Goal: Information Seeking & Learning: Learn about a topic

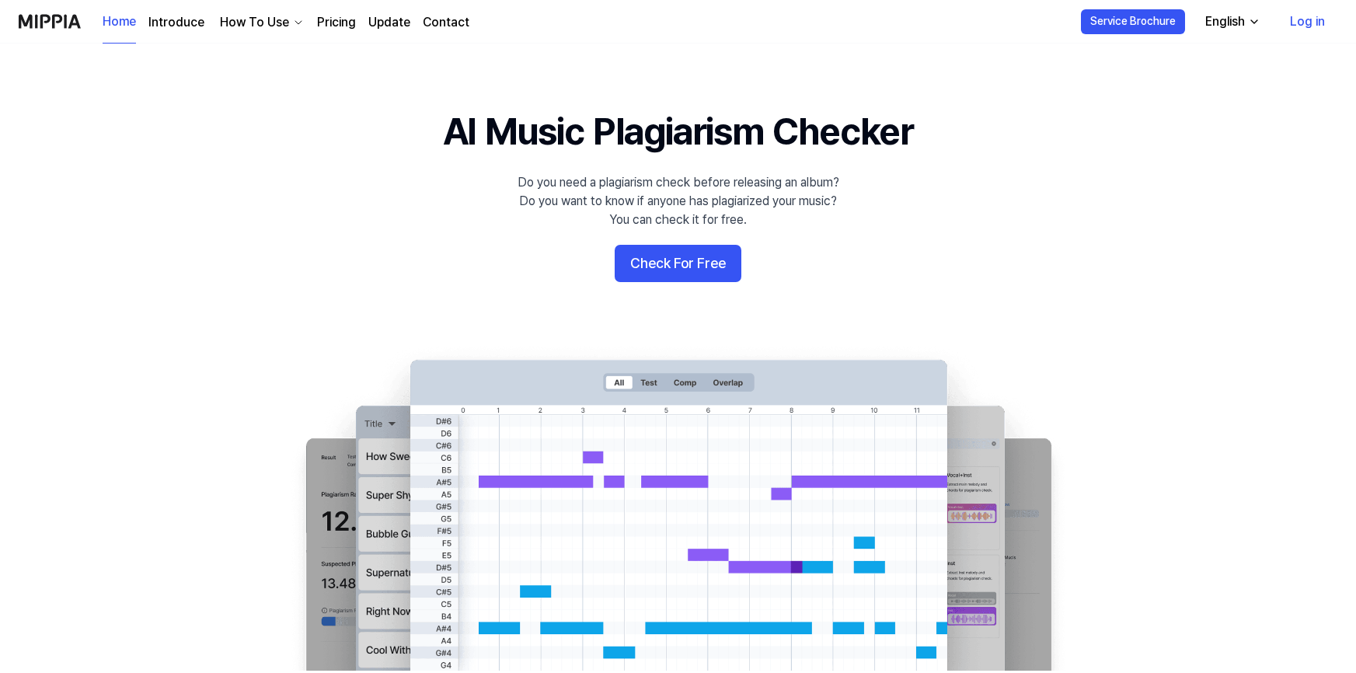
click at [1311, 16] on link "Log in" at bounding box center [1308, 22] width 60 height 44
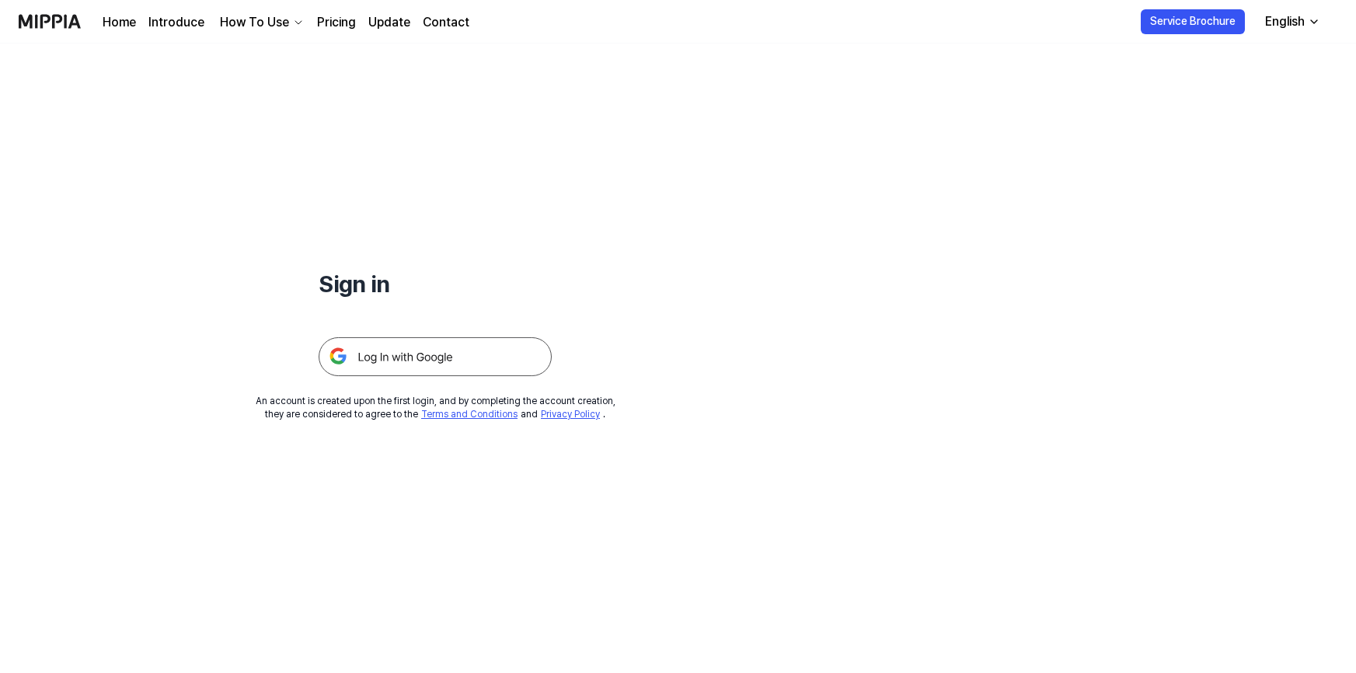
click at [394, 351] on img at bounding box center [435, 356] width 233 height 39
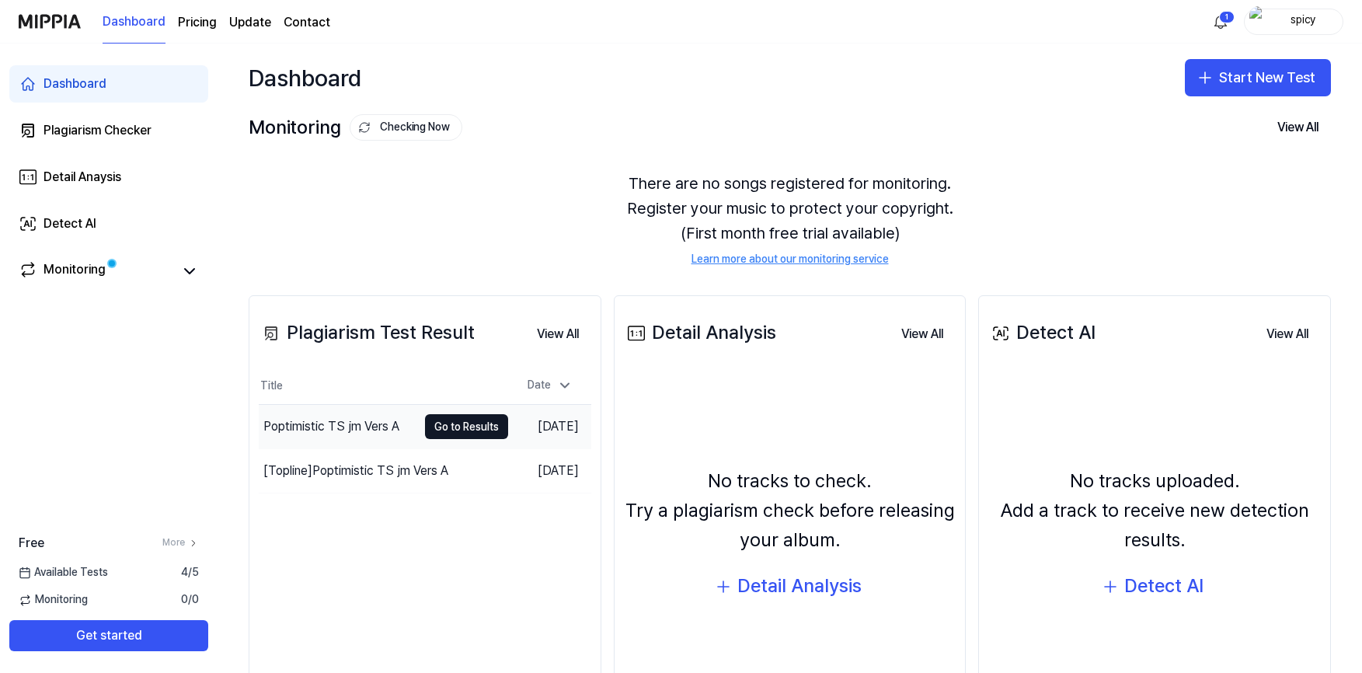
click at [371, 427] on div "Poptimistic TS jm Vers A" at bounding box center [331, 426] width 136 height 19
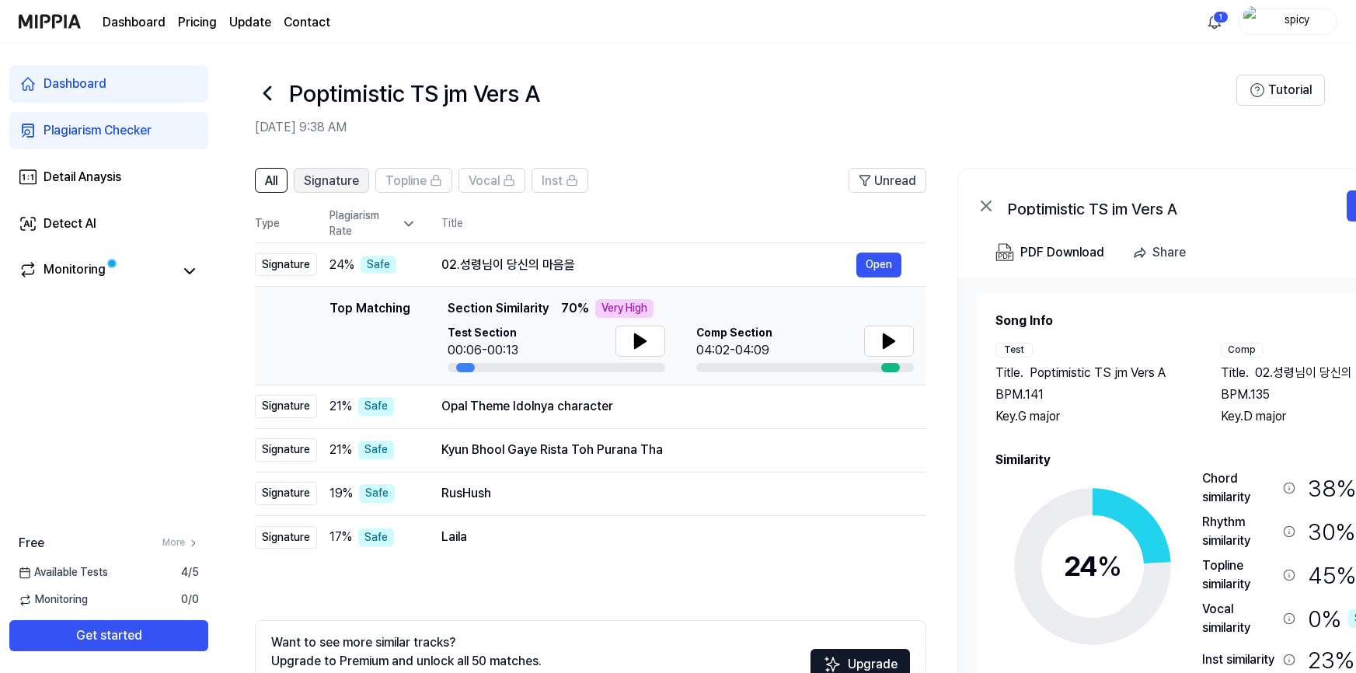
click at [341, 179] on span "Signature" at bounding box center [331, 181] width 55 height 19
click at [420, 184] on span "Topline" at bounding box center [405, 181] width 41 height 19
click at [504, 190] on div "Vocal" at bounding box center [492, 180] width 47 height 20
click at [277, 178] on span "All" at bounding box center [271, 181] width 12 height 19
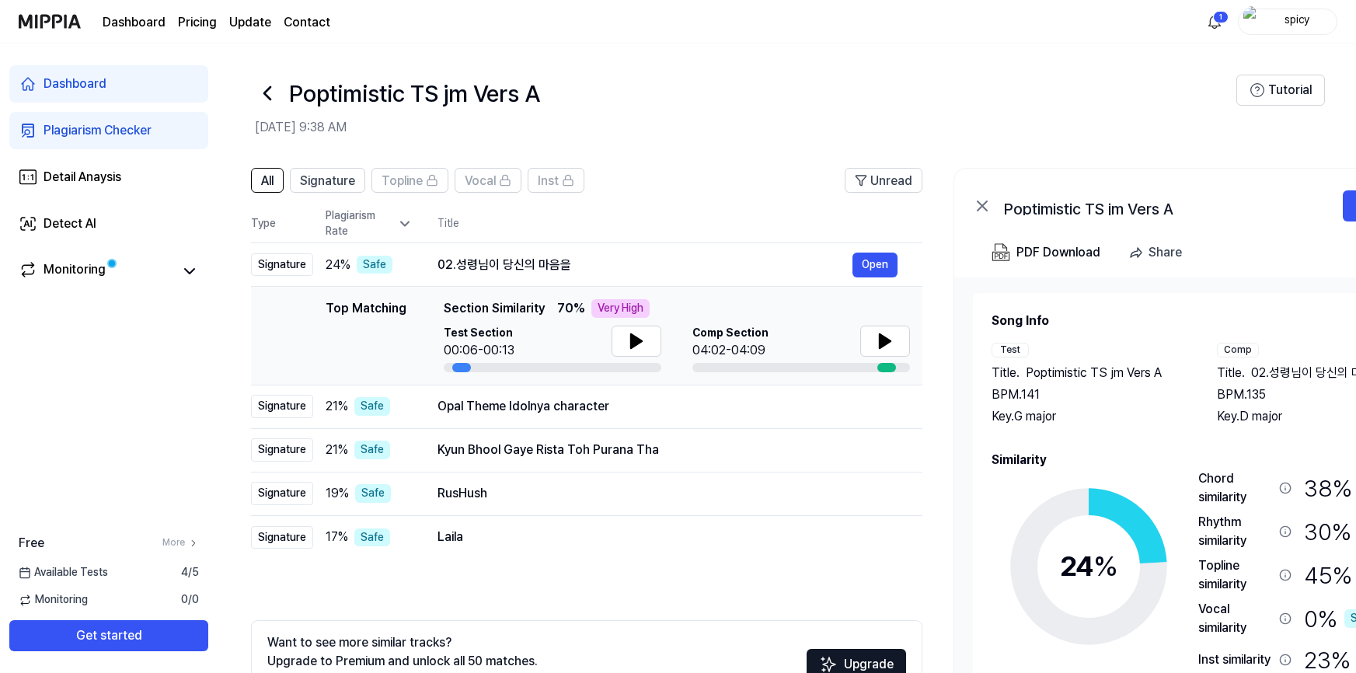
scroll to position [0, 1]
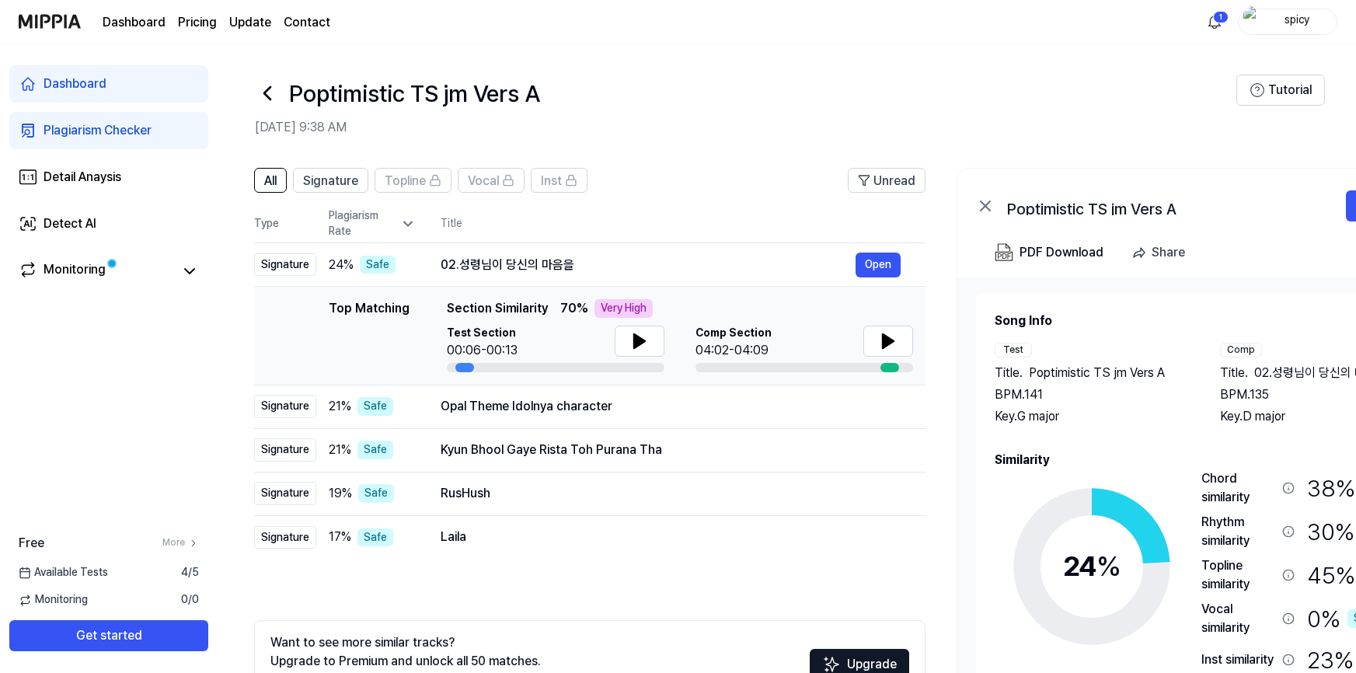
drag, startPoint x: 1354, startPoint y: 195, endPoint x: 1353, endPoint y: 115, distance: 80.0
click at [1353, 115] on div "Poptimistic TS jm Vers A Sep 18, 2025, 9:38 AM Tutorial All Signature Topline V…" at bounding box center [787, 358] width 1139 height 629
click at [67, 86] on div "Dashboard" at bounding box center [75, 84] width 63 height 19
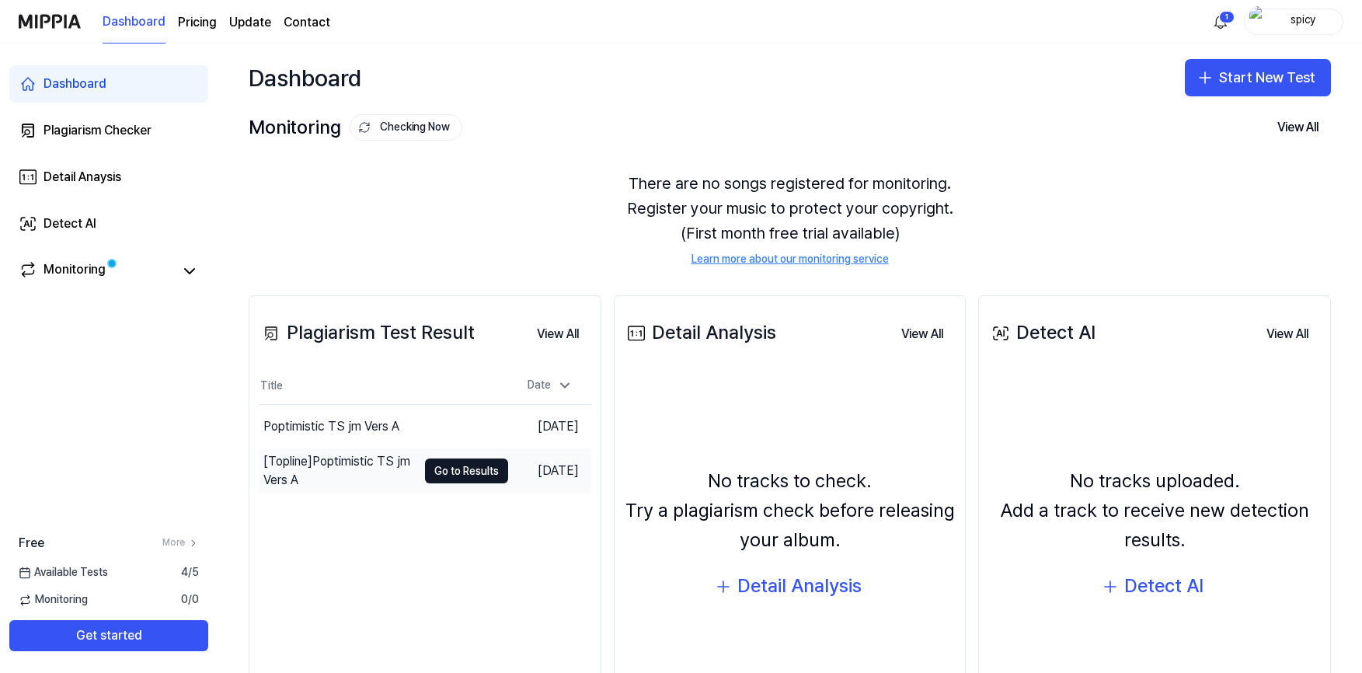
click at [325, 462] on div "[Topline] Poptimistic TS jm Vers A" at bounding box center [340, 470] width 154 height 37
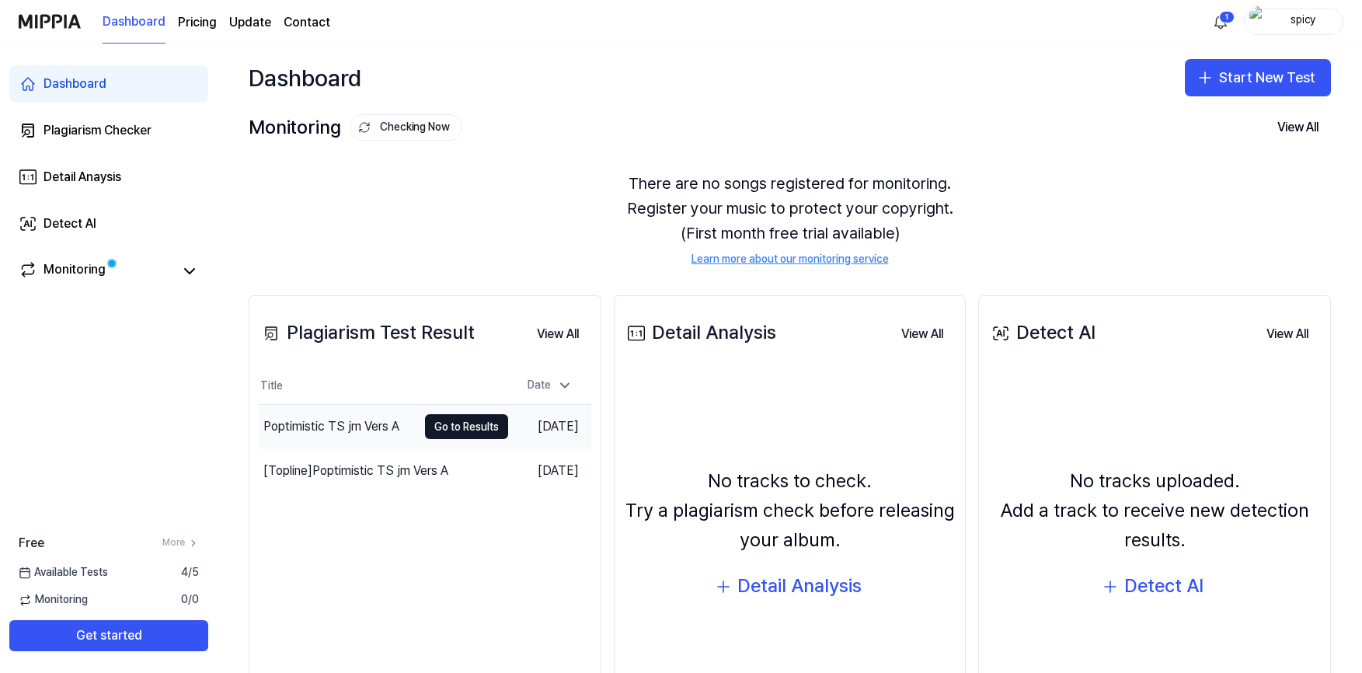
click at [316, 420] on div "Poptimistic TS jm Vers A" at bounding box center [331, 426] width 136 height 19
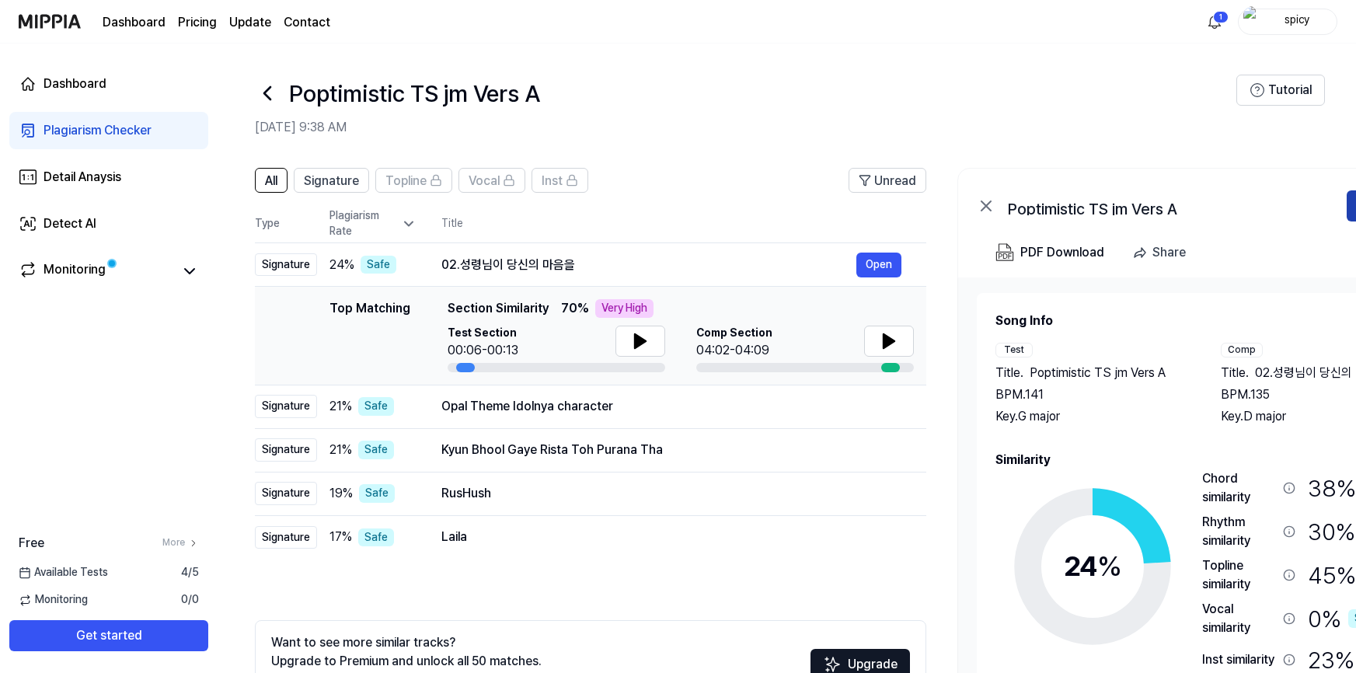
scroll to position [0, 1]
click at [1347, 203] on button "Open" at bounding box center [1382, 205] width 73 height 31
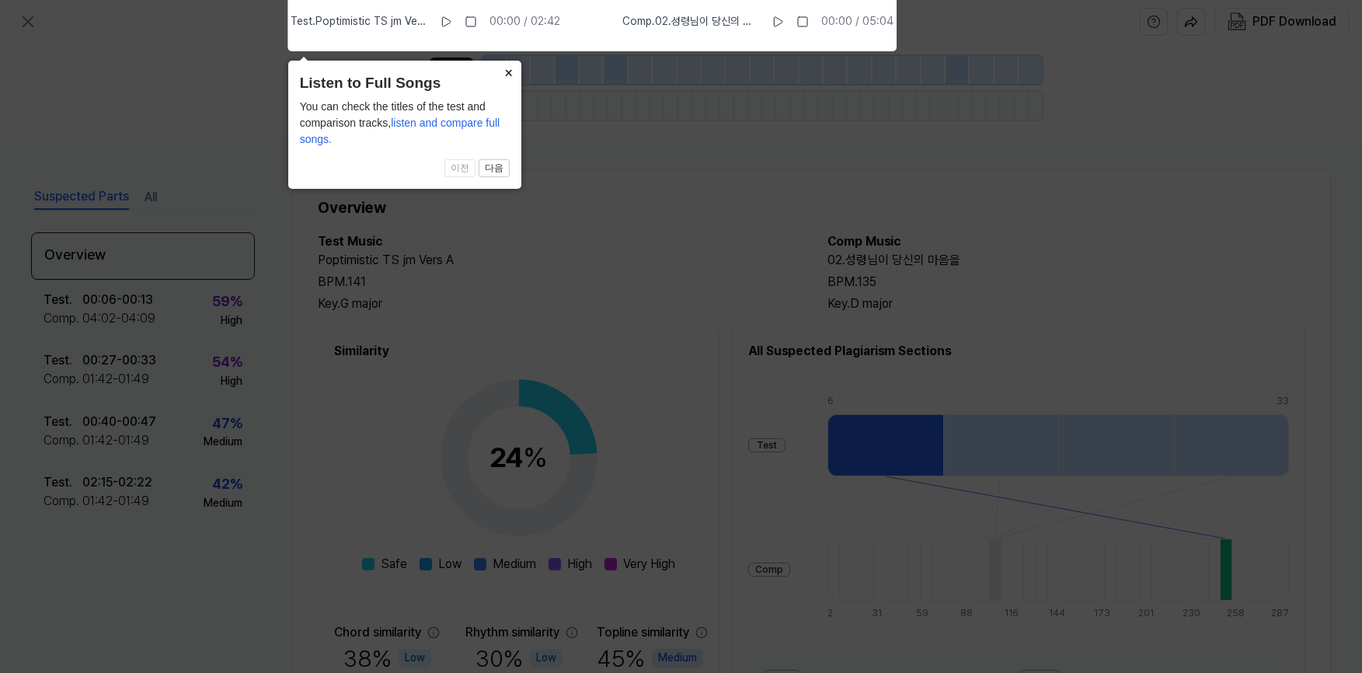
click at [513, 70] on button "×" at bounding box center [509, 72] width 25 height 22
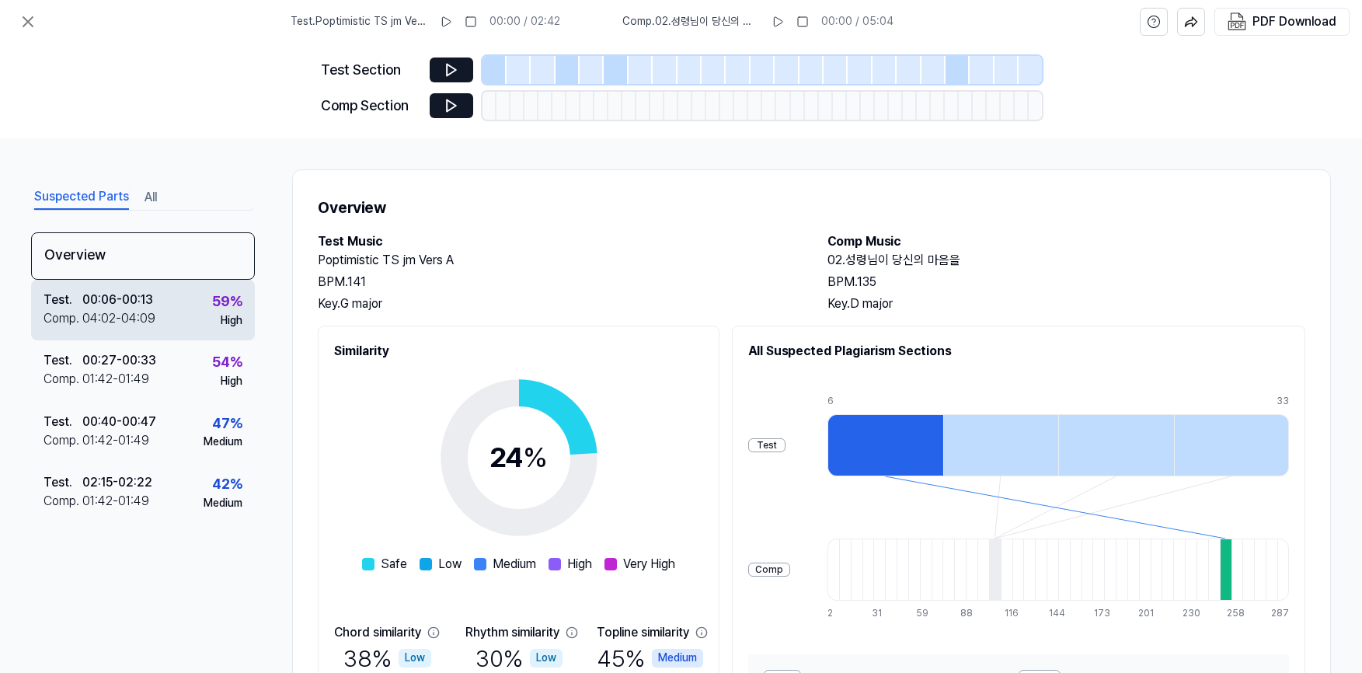
click at [115, 312] on div "04:02 - 04:09" at bounding box center [118, 318] width 73 height 19
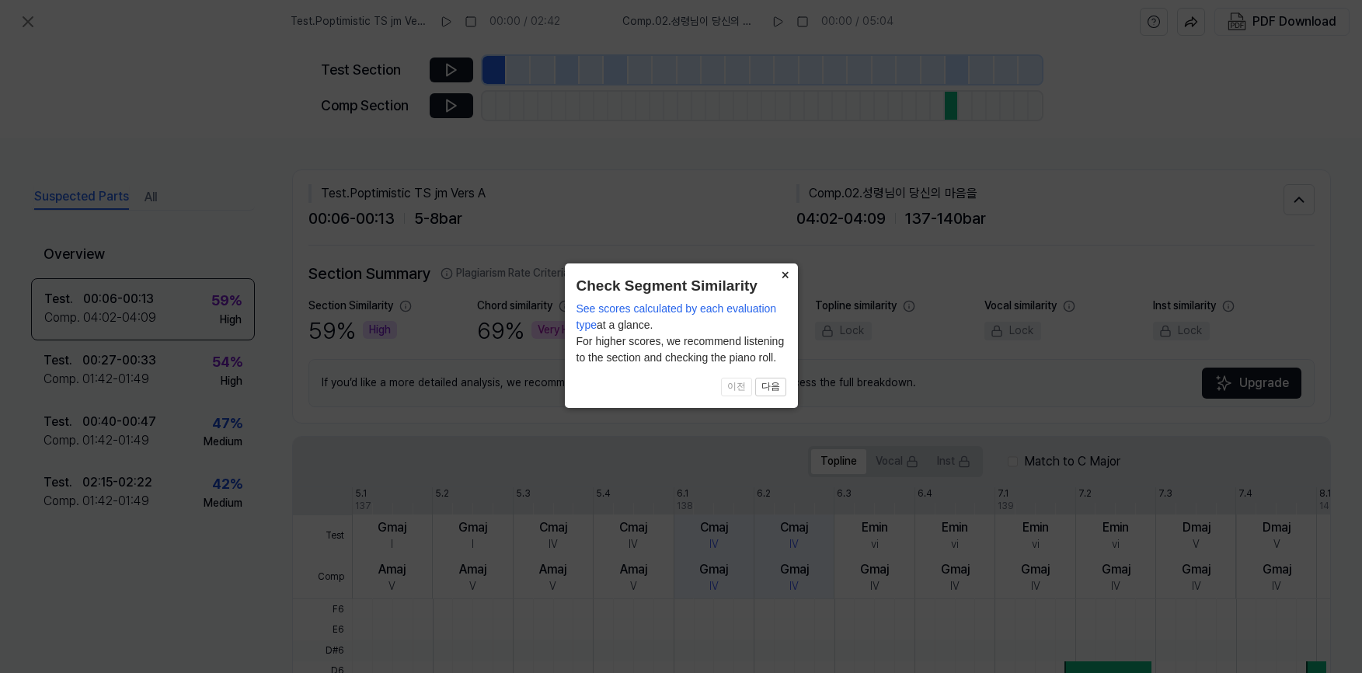
click at [785, 275] on button "×" at bounding box center [785, 274] width 25 height 22
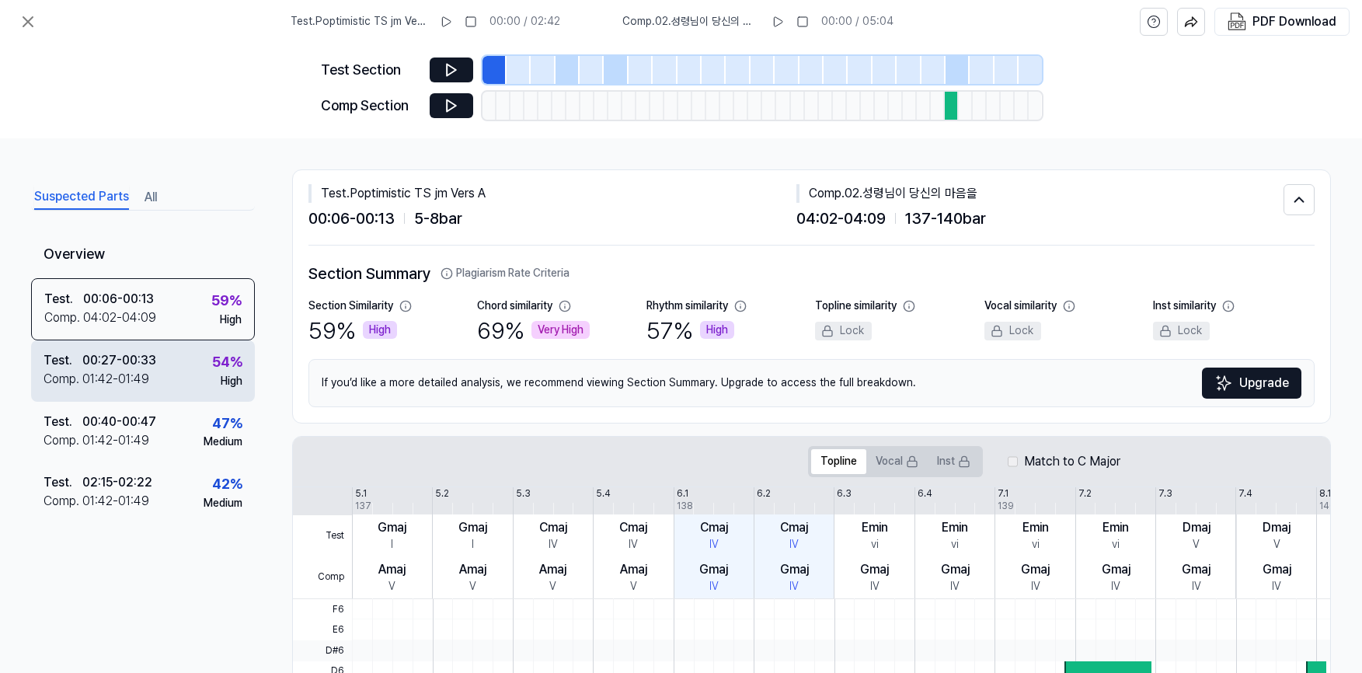
click at [117, 368] on div "00:27 - 00:33" at bounding box center [119, 360] width 74 height 19
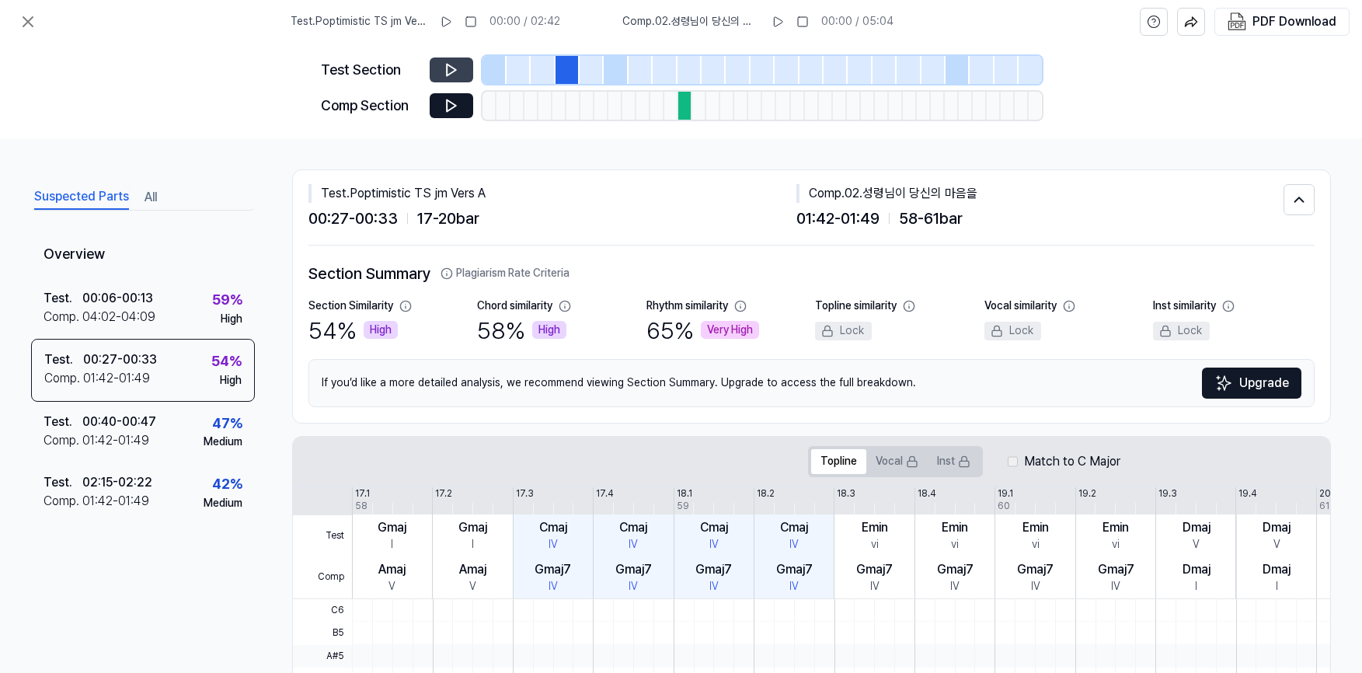
click at [444, 67] on icon at bounding box center [452, 70] width 16 height 16
click at [448, 66] on icon at bounding box center [449, 70] width 2 height 10
click at [449, 102] on icon at bounding box center [451, 106] width 9 height 12
click at [449, 102] on icon at bounding box center [449, 105] width 2 height 10
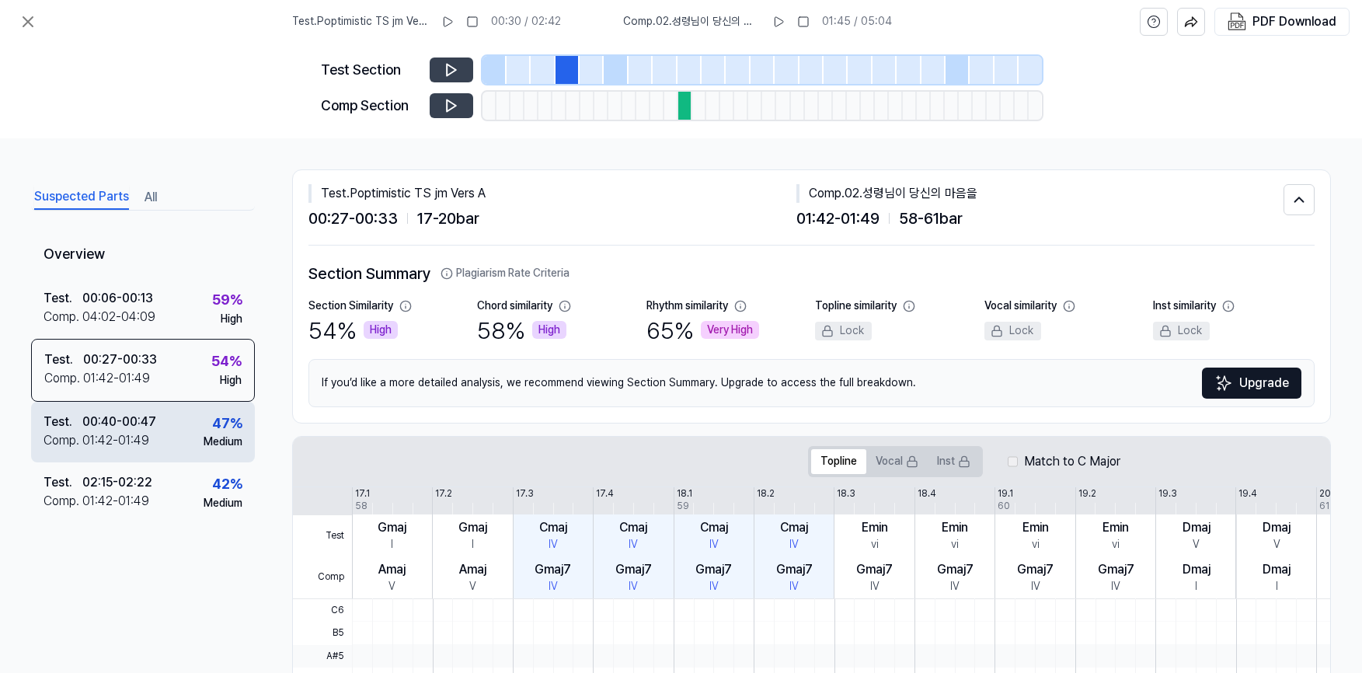
click at [136, 425] on div "00:40 - 00:47" at bounding box center [119, 422] width 74 height 19
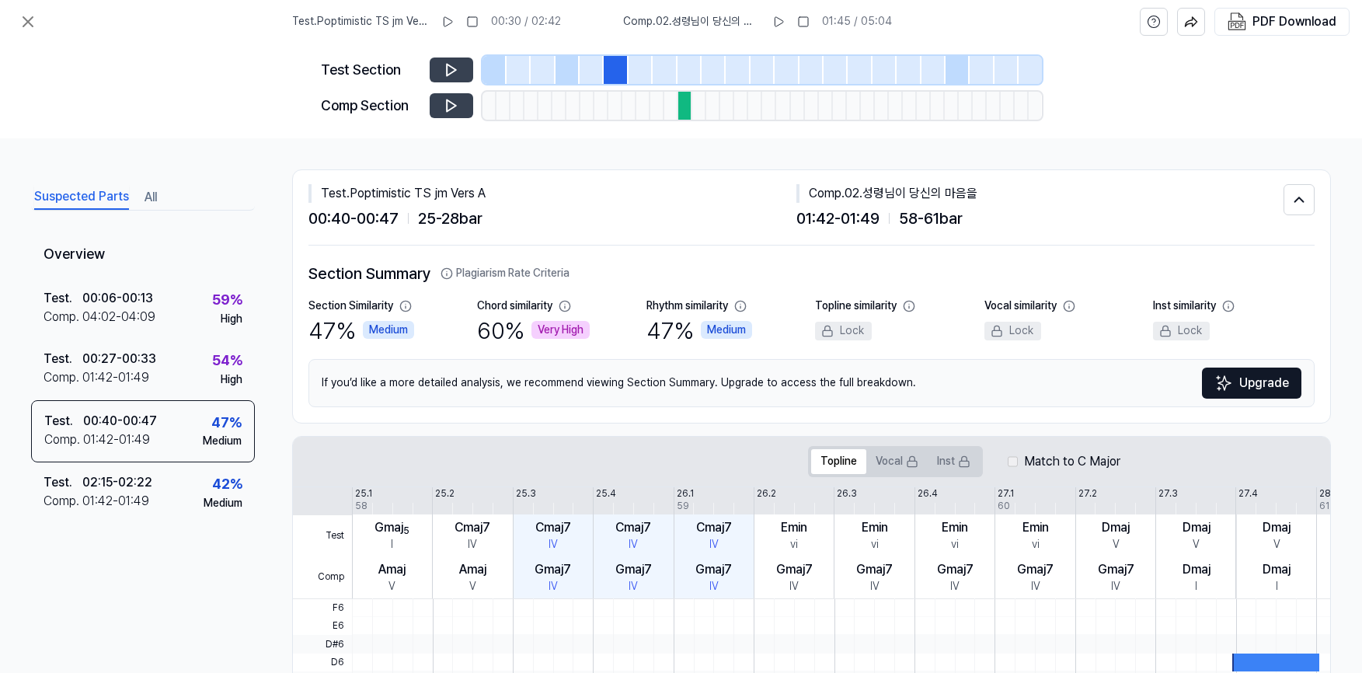
click at [444, 106] on icon at bounding box center [452, 106] width 16 height 16
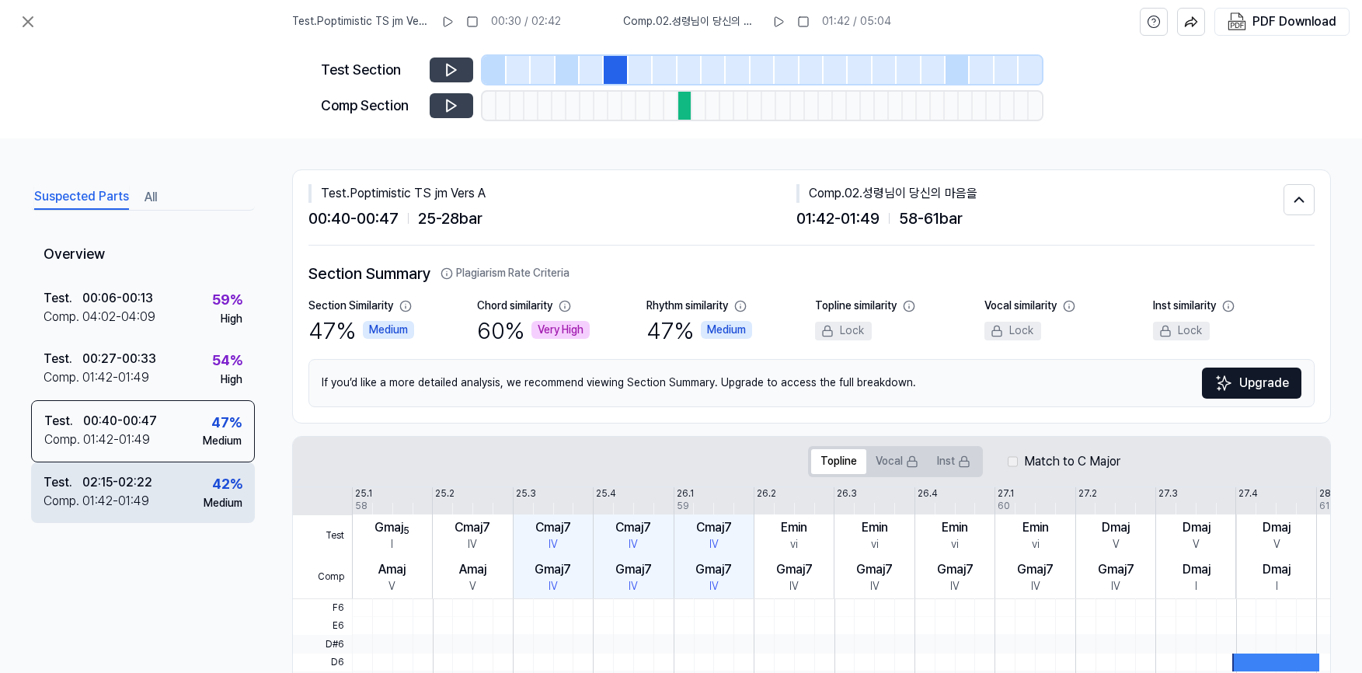
click at [150, 490] on div "02:15 - 02:22" at bounding box center [117, 482] width 70 height 19
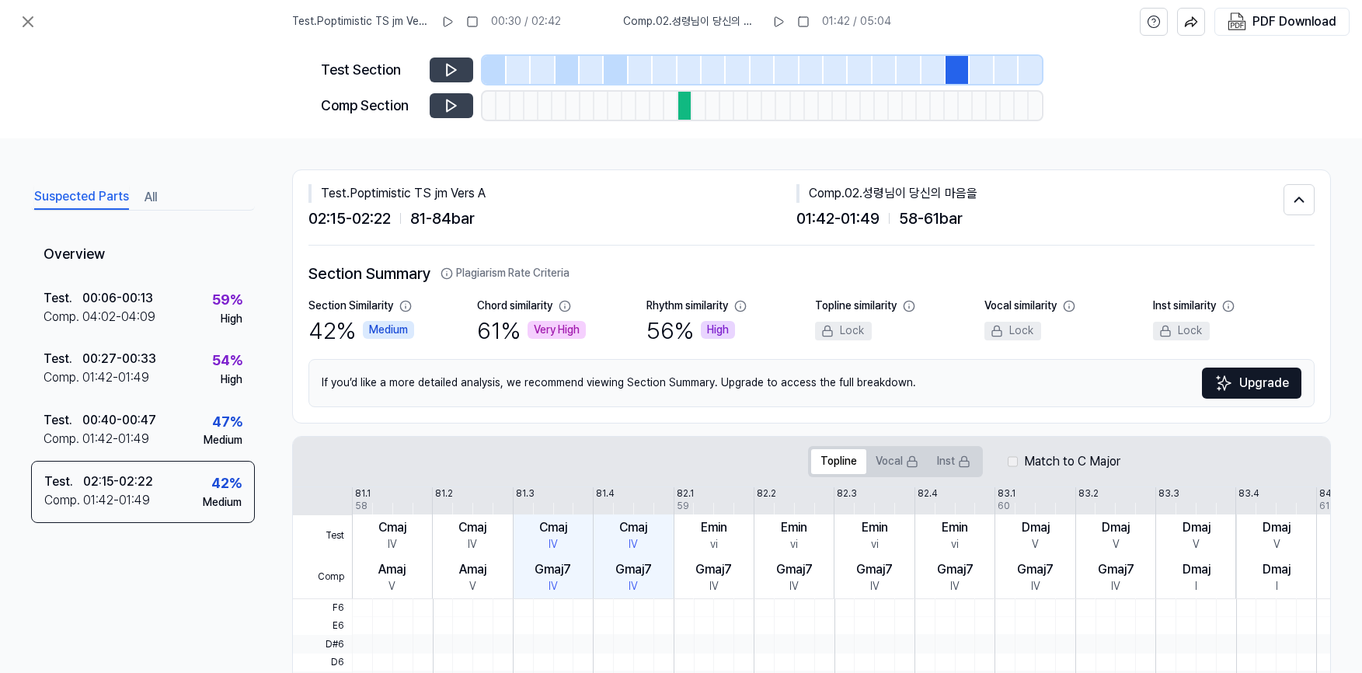
click at [448, 106] on icon at bounding box center [452, 106] width 16 height 16
click at [63, 194] on button "Suspected Parts" at bounding box center [81, 197] width 95 height 25
click at [23, 16] on icon at bounding box center [28, 21] width 19 height 19
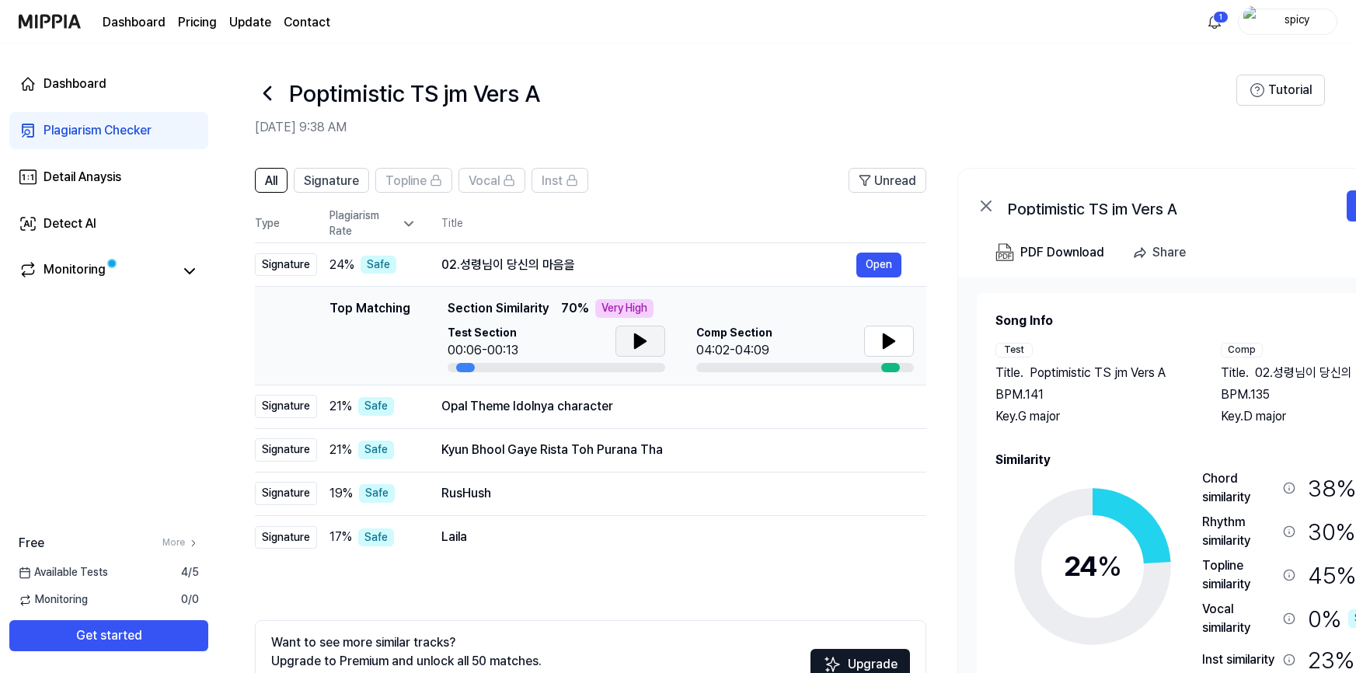
click at [632, 336] on icon at bounding box center [640, 341] width 19 height 19
click at [875, 338] on button at bounding box center [889, 341] width 50 height 31
click at [903, 340] on button at bounding box center [889, 341] width 50 height 31
click at [571, 413] on div "Opal Theme Idolnya character" at bounding box center [648, 406] width 415 height 19
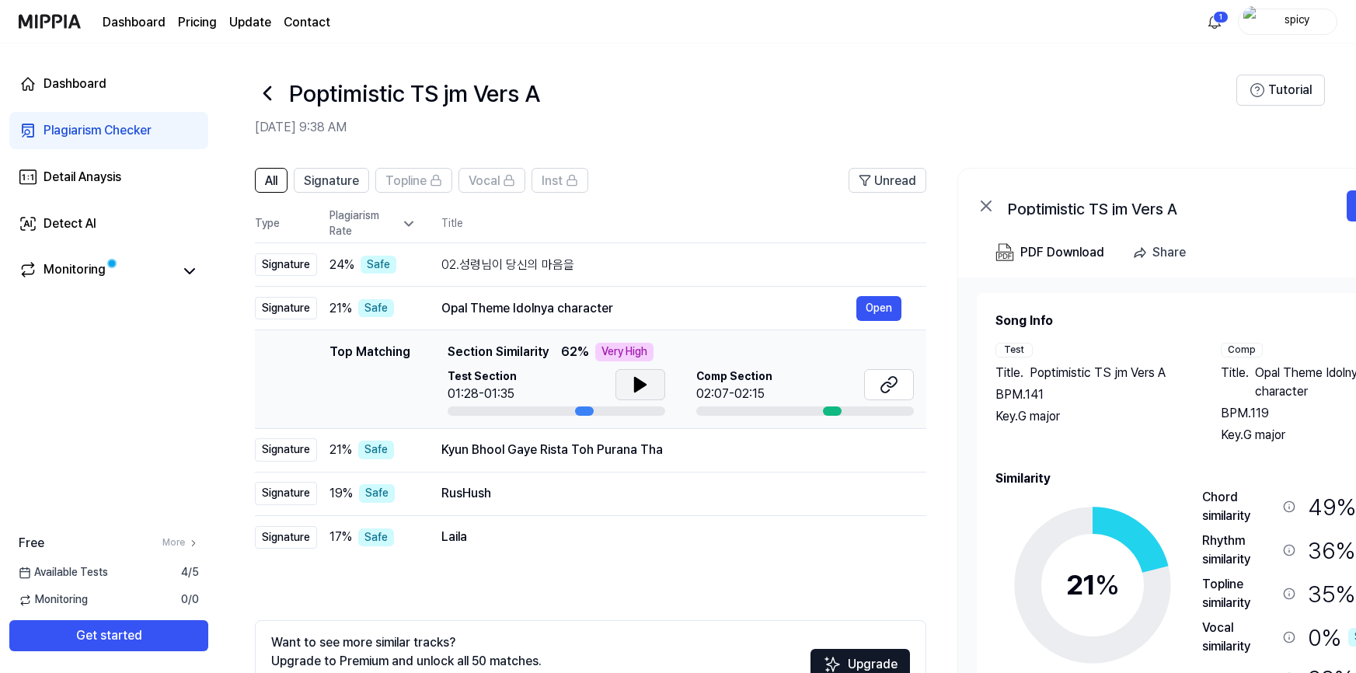
click at [635, 387] on icon at bounding box center [640, 385] width 11 height 14
click at [518, 306] on div "Opal Theme Idolnya character" at bounding box center [648, 308] width 415 height 19
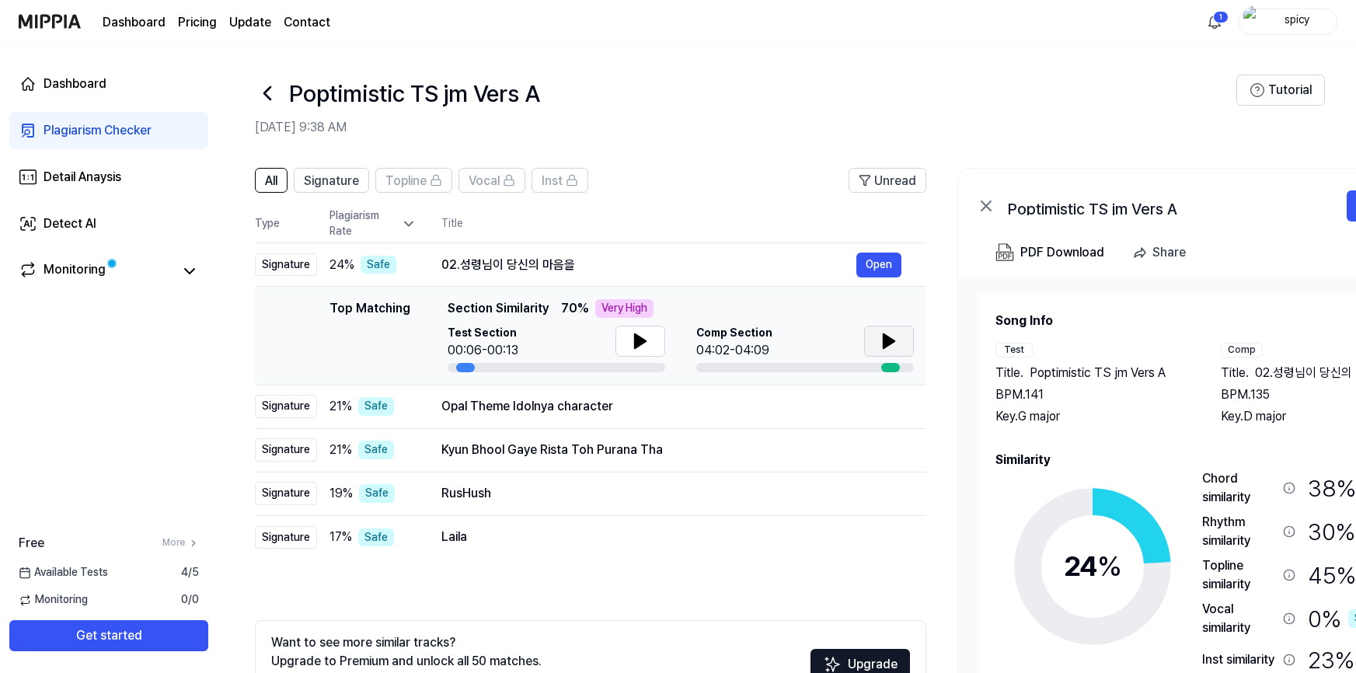
click at [880, 347] on icon at bounding box center [889, 341] width 19 height 19
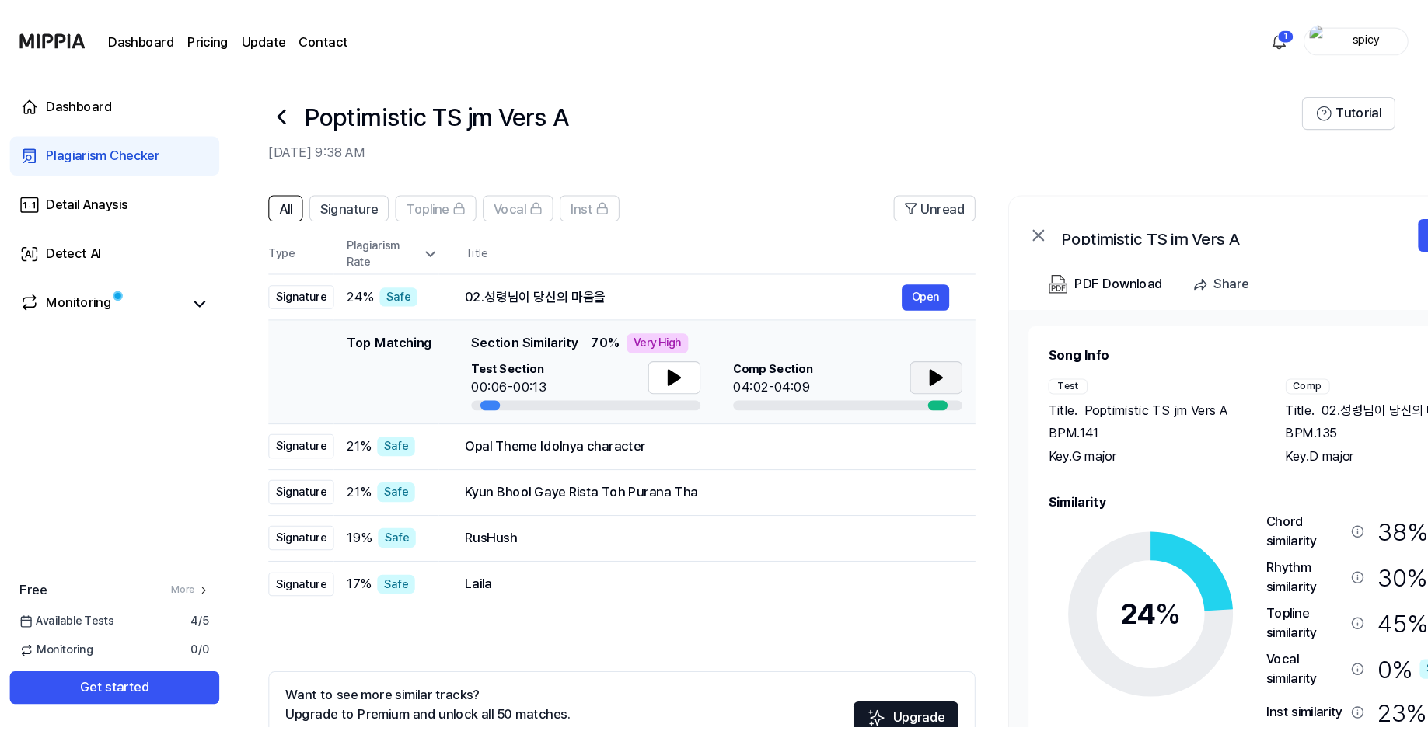
scroll to position [0, 1]
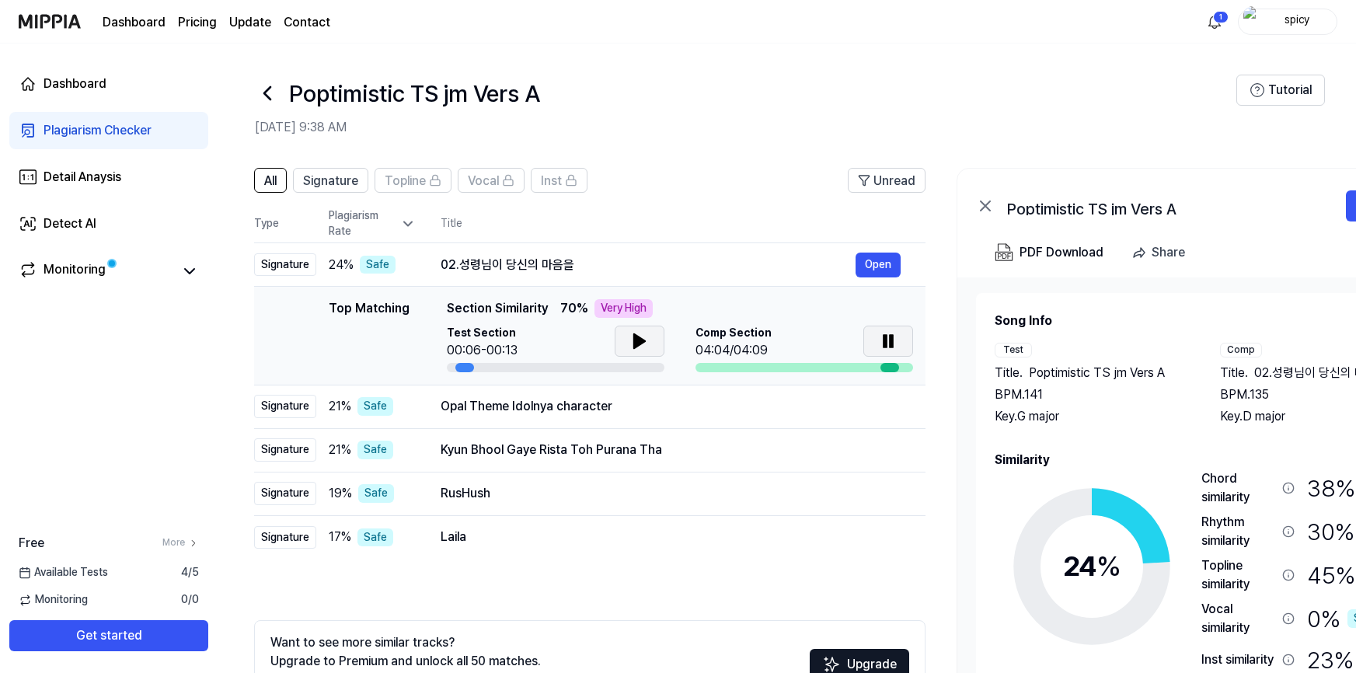
click at [636, 340] on icon at bounding box center [639, 341] width 11 height 14
click at [535, 367] on div at bounding box center [556, 367] width 218 height 9
click at [486, 410] on div "Opal Theme Idolnya character" at bounding box center [648, 406] width 415 height 19
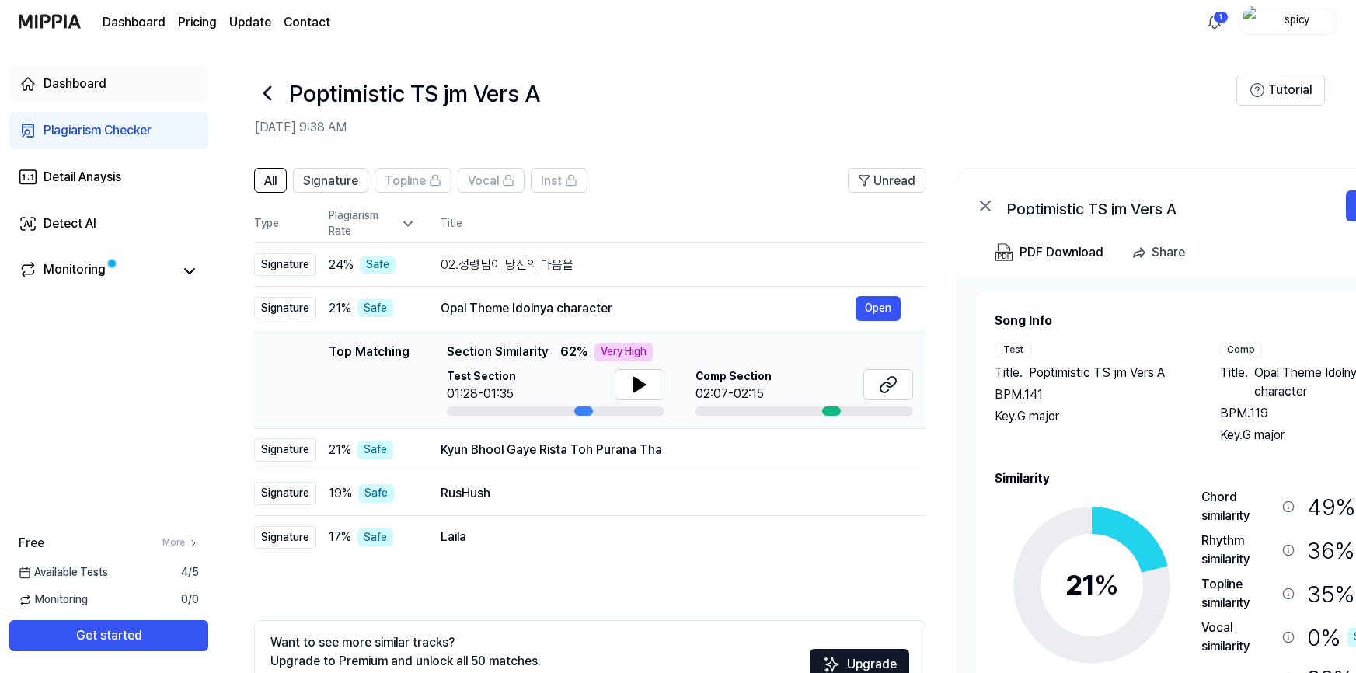
click at [82, 85] on div "Dashboard" at bounding box center [75, 84] width 63 height 19
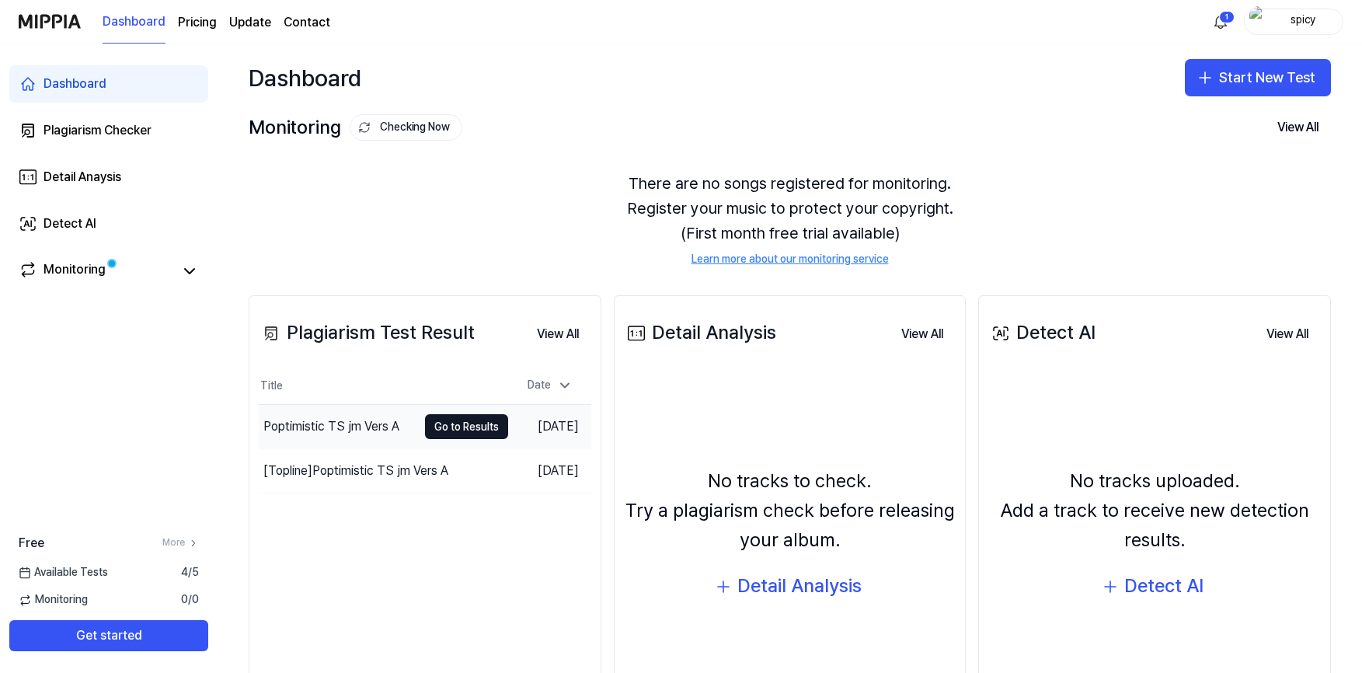
click at [349, 425] on div "Poptimistic TS jm Vers A" at bounding box center [331, 426] width 136 height 19
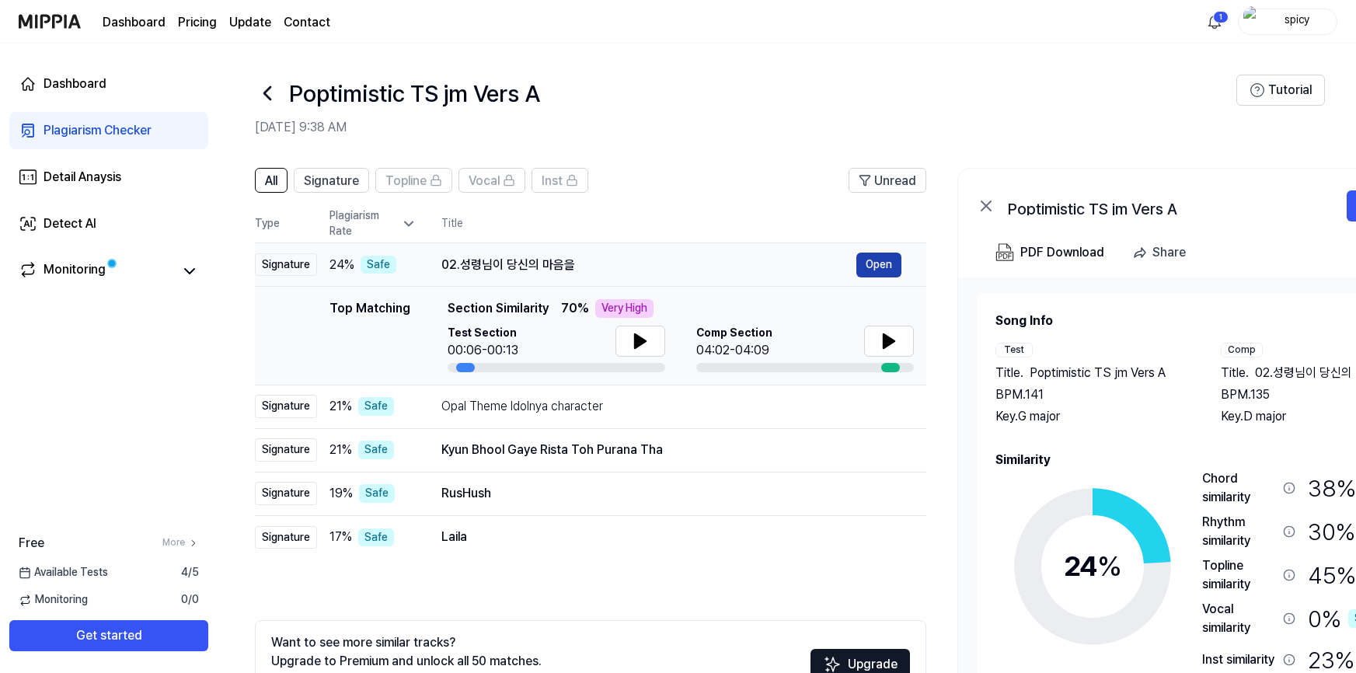
click at [882, 263] on button "Open" at bounding box center [878, 265] width 45 height 25
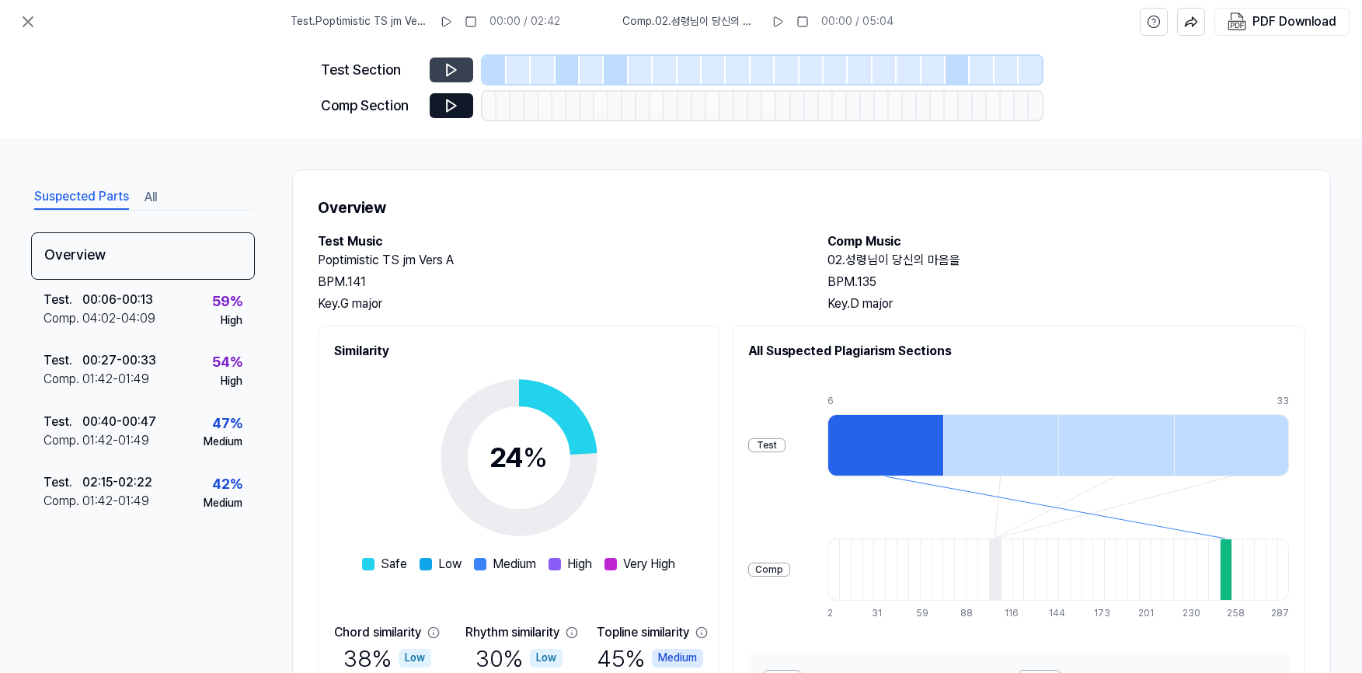
click at [454, 70] on icon at bounding box center [451, 71] width 9 height 12
click at [450, 106] on icon at bounding box center [452, 106] width 16 height 16
click at [455, 106] on icon at bounding box center [451, 106] width 9 height 12
click at [457, 71] on icon at bounding box center [452, 70] width 16 height 16
click at [24, 12] on icon at bounding box center [28, 21] width 19 height 19
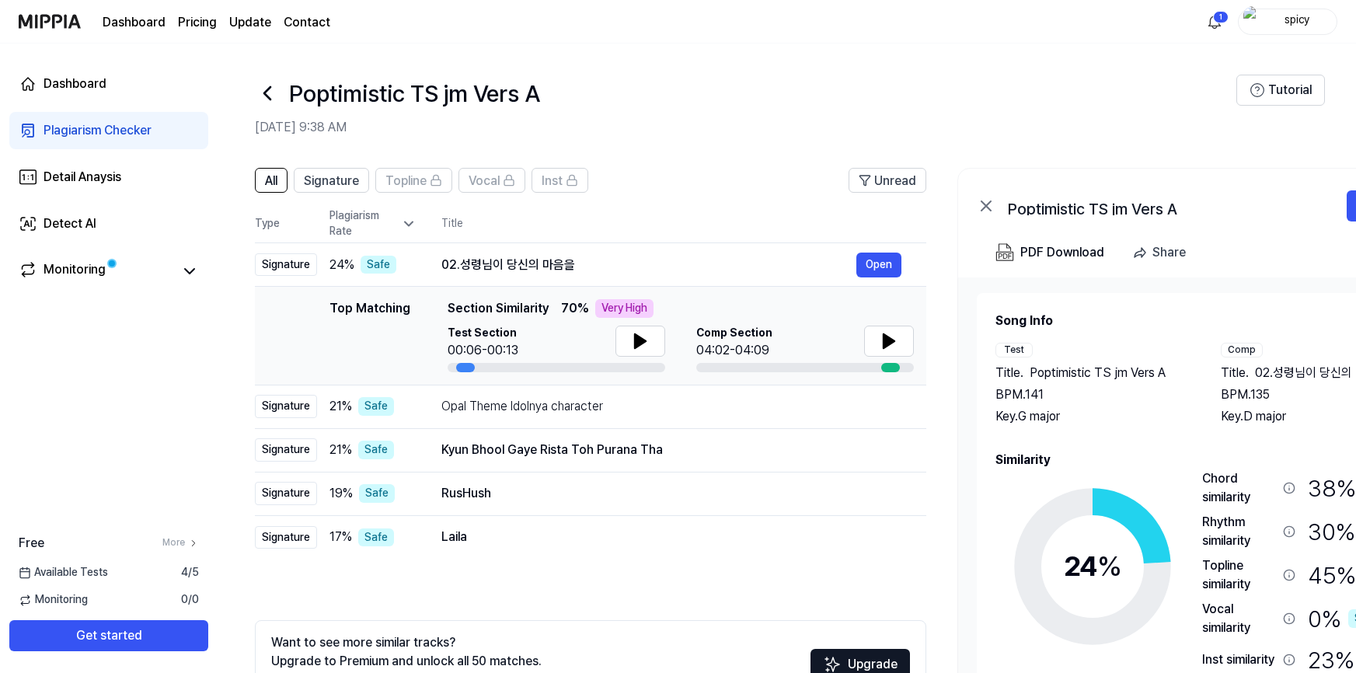
click at [1255, 371] on span "02.성령님이 당신의 마음을" at bounding box center [1321, 373] width 133 height 19
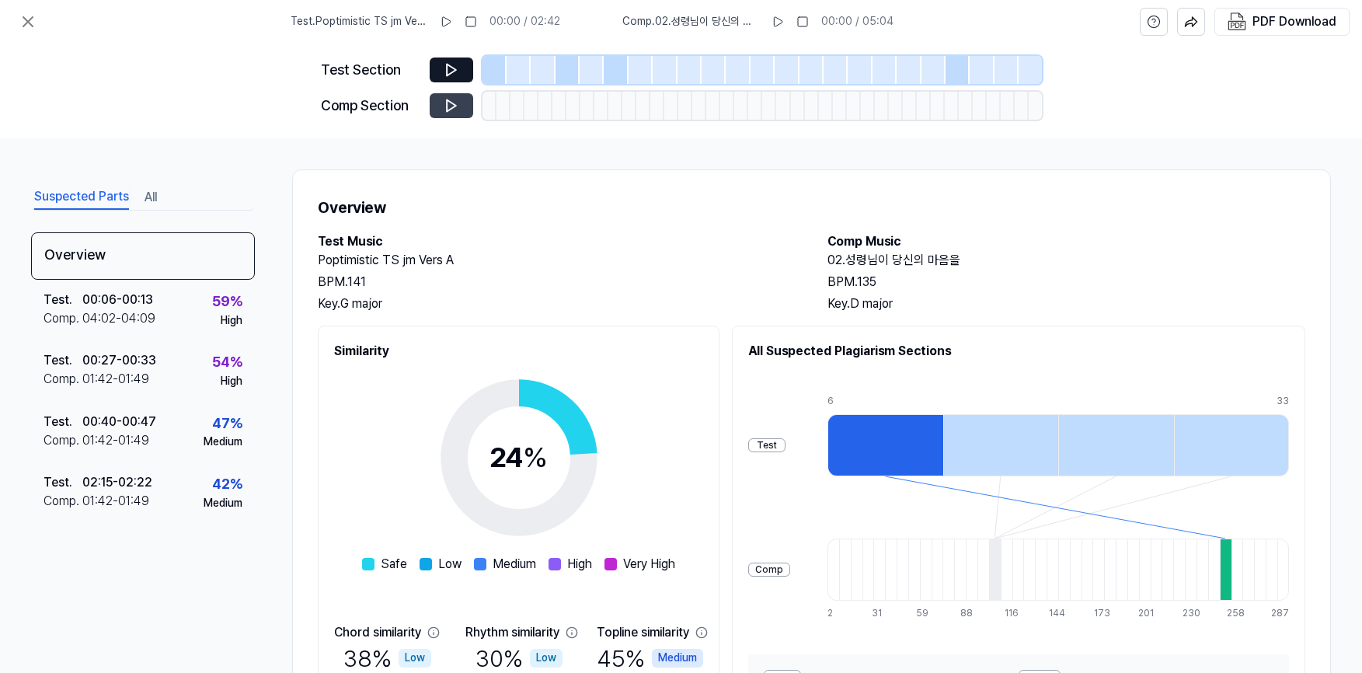
click at [455, 101] on icon at bounding box center [452, 106] width 16 height 16
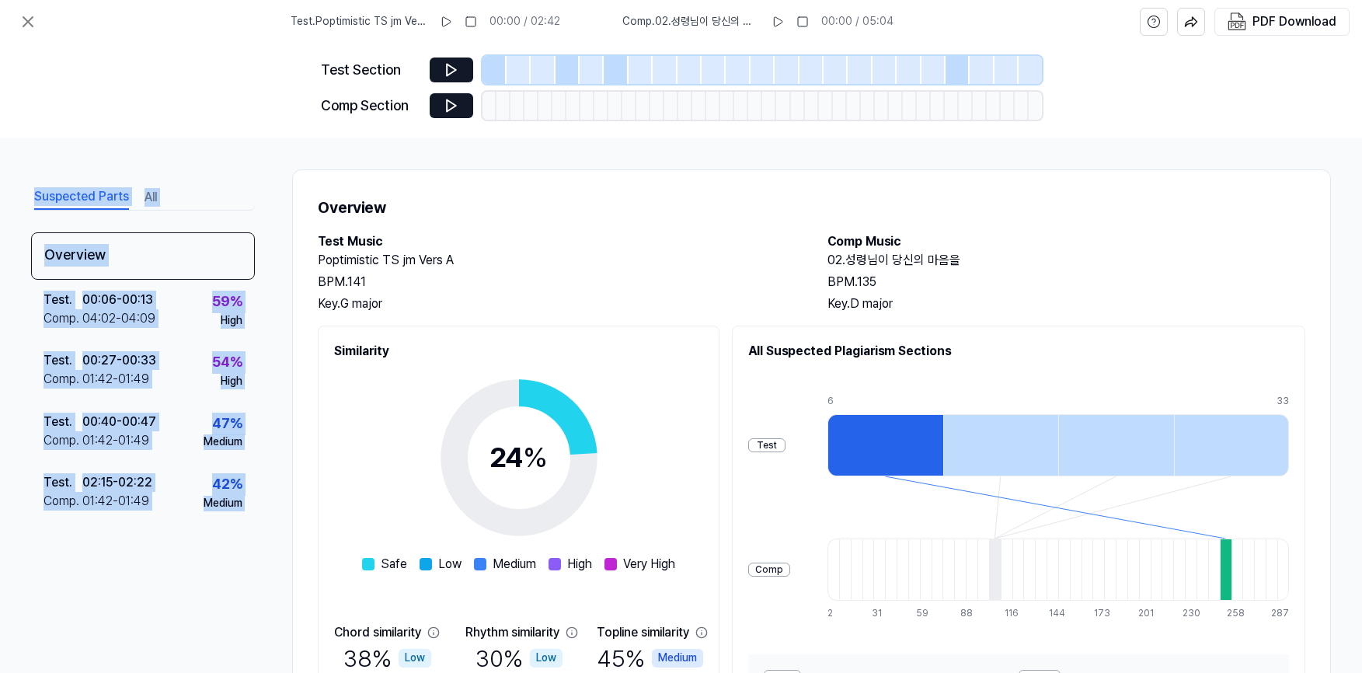
drag, startPoint x: 1356, startPoint y: 176, endPoint x: 1362, endPoint y: 106, distance: 70.2
click at [1362, 106] on div "Test . Poptimistic TS jm Vers A 00:00 / 02:42 Comp . 02.성령님이 당신의 마음을 00:00 / 05…" at bounding box center [681, 336] width 1362 height 673
click at [448, 72] on icon at bounding box center [452, 70] width 16 height 16
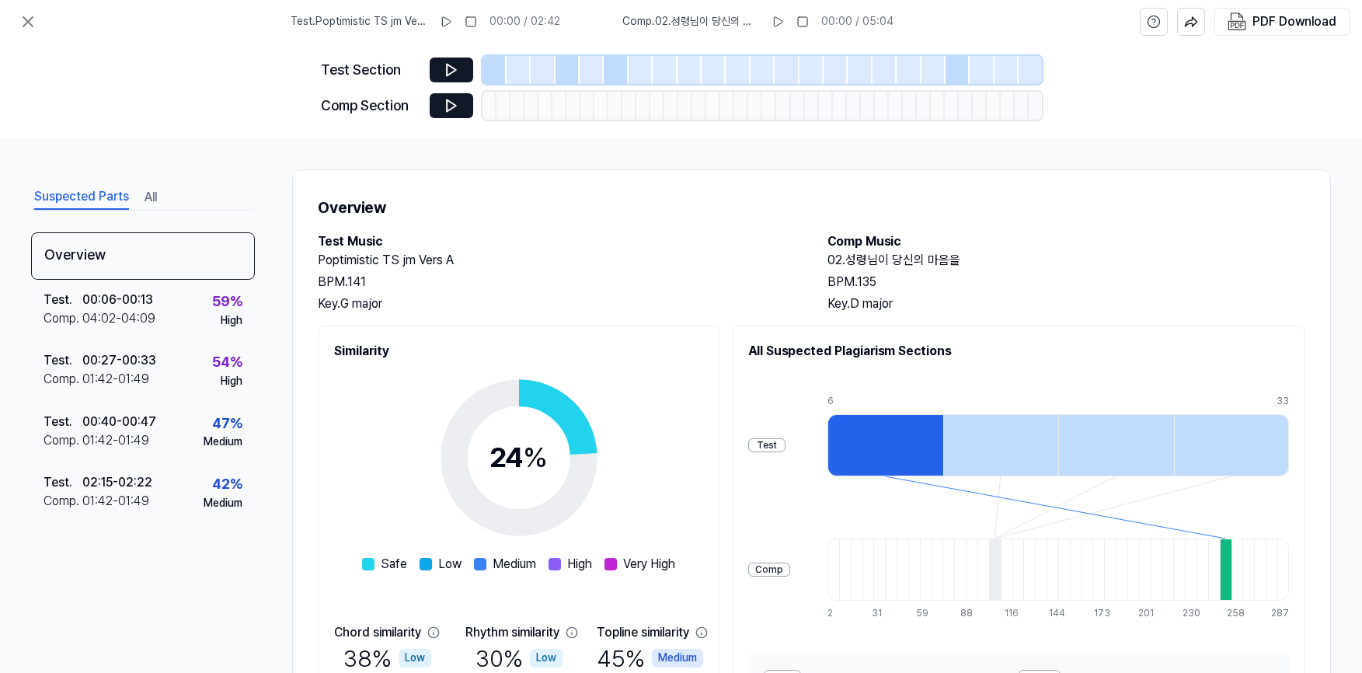
click at [661, 68] on div at bounding box center [665, 70] width 24 height 28
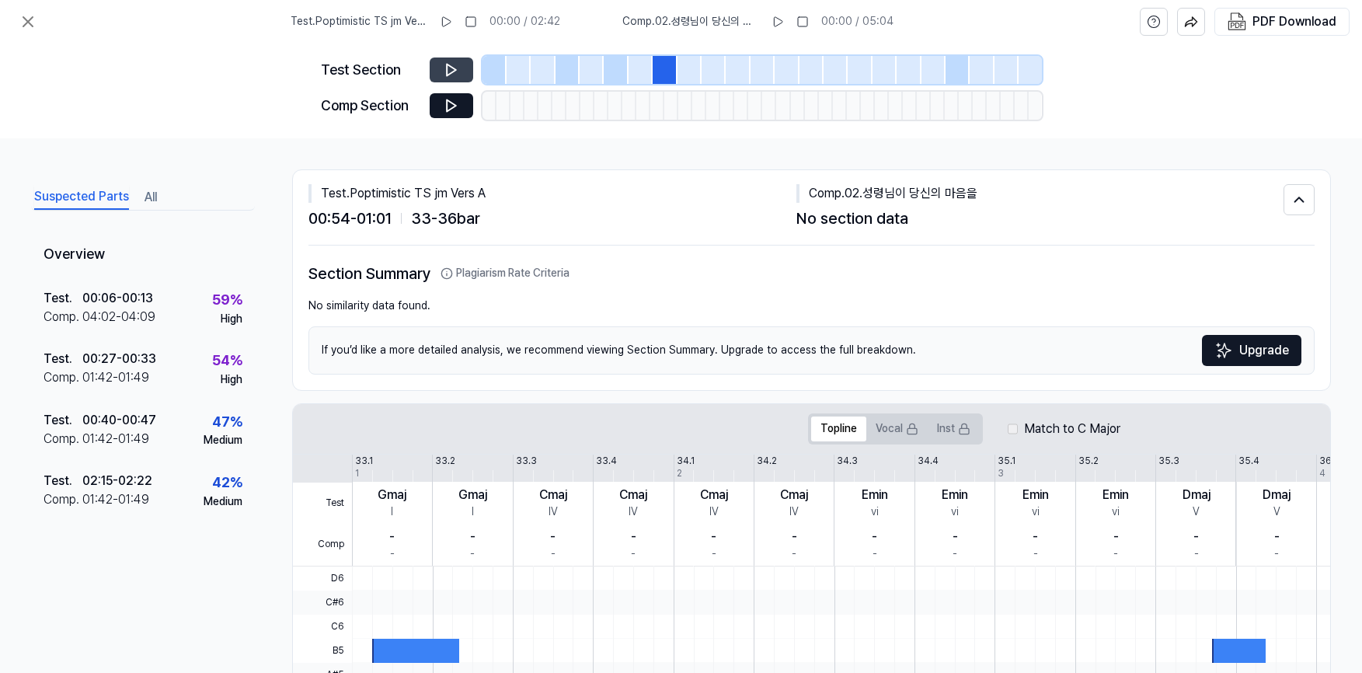
click at [452, 69] on icon at bounding box center [452, 70] width 16 height 16
click at [452, 69] on icon at bounding box center [453, 70] width 2 height 10
click at [450, 102] on icon at bounding box center [452, 106] width 16 height 16
click at [651, 110] on div at bounding box center [657, 106] width 14 height 28
click at [692, 107] on div at bounding box center [699, 106] width 14 height 28
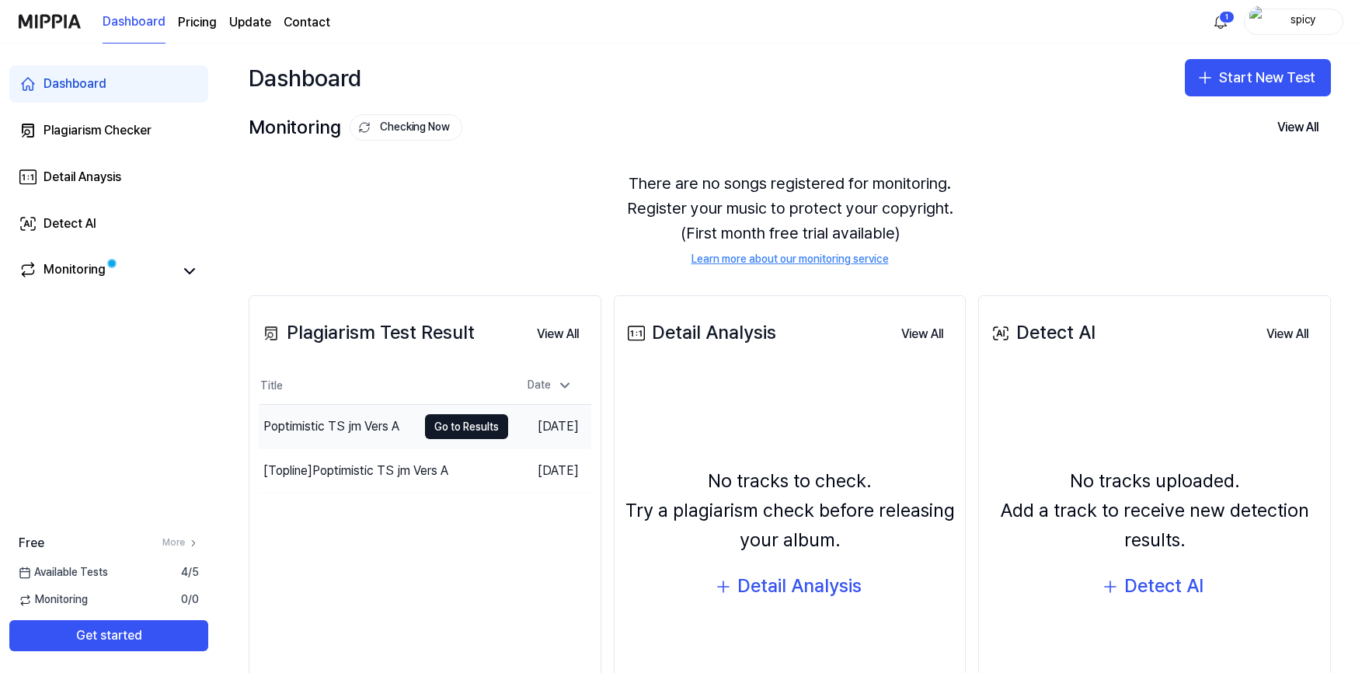
click at [358, 430] on div "Poptimistic TS jm Vers A" at bounding box center [331, 426] width 136 height 19
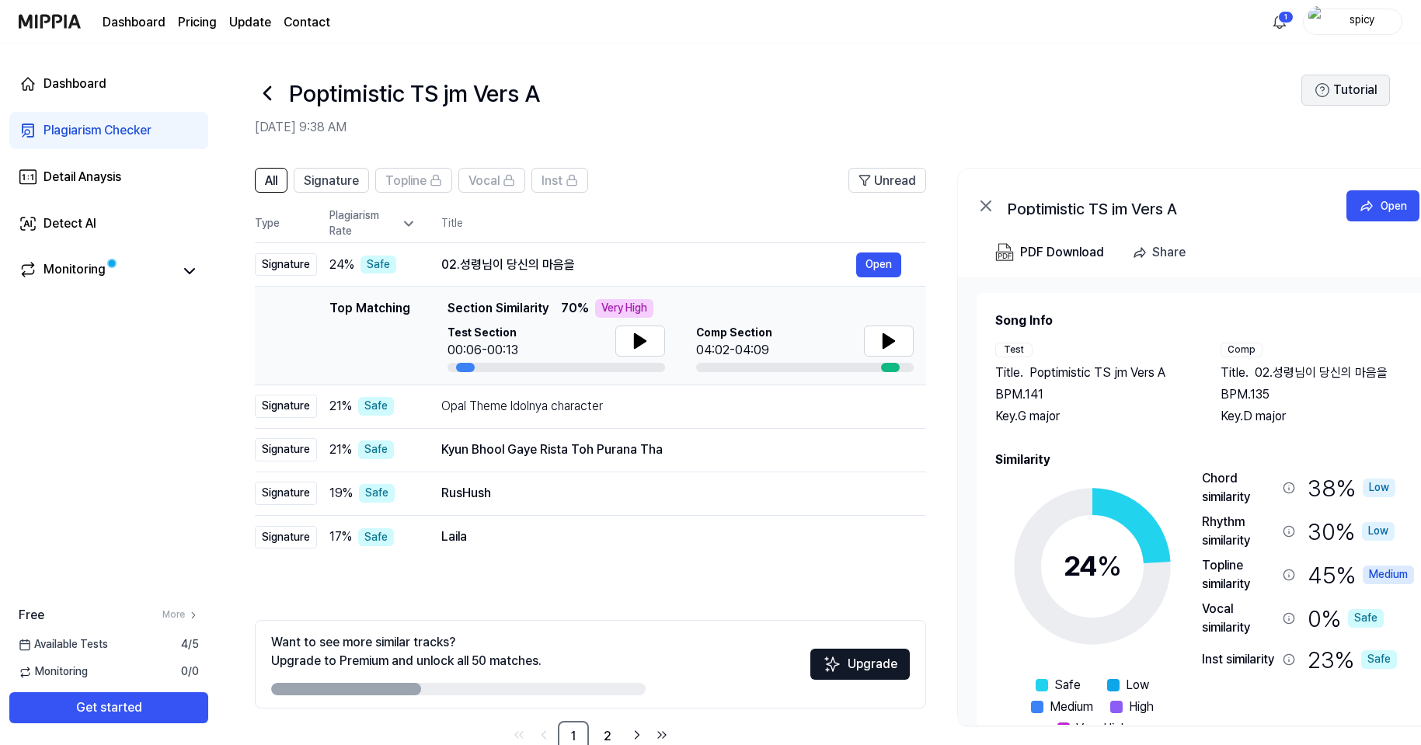
click at [1345, 83] on button "Tutorial" at bounding box center [1346, 90] width 89 height 31
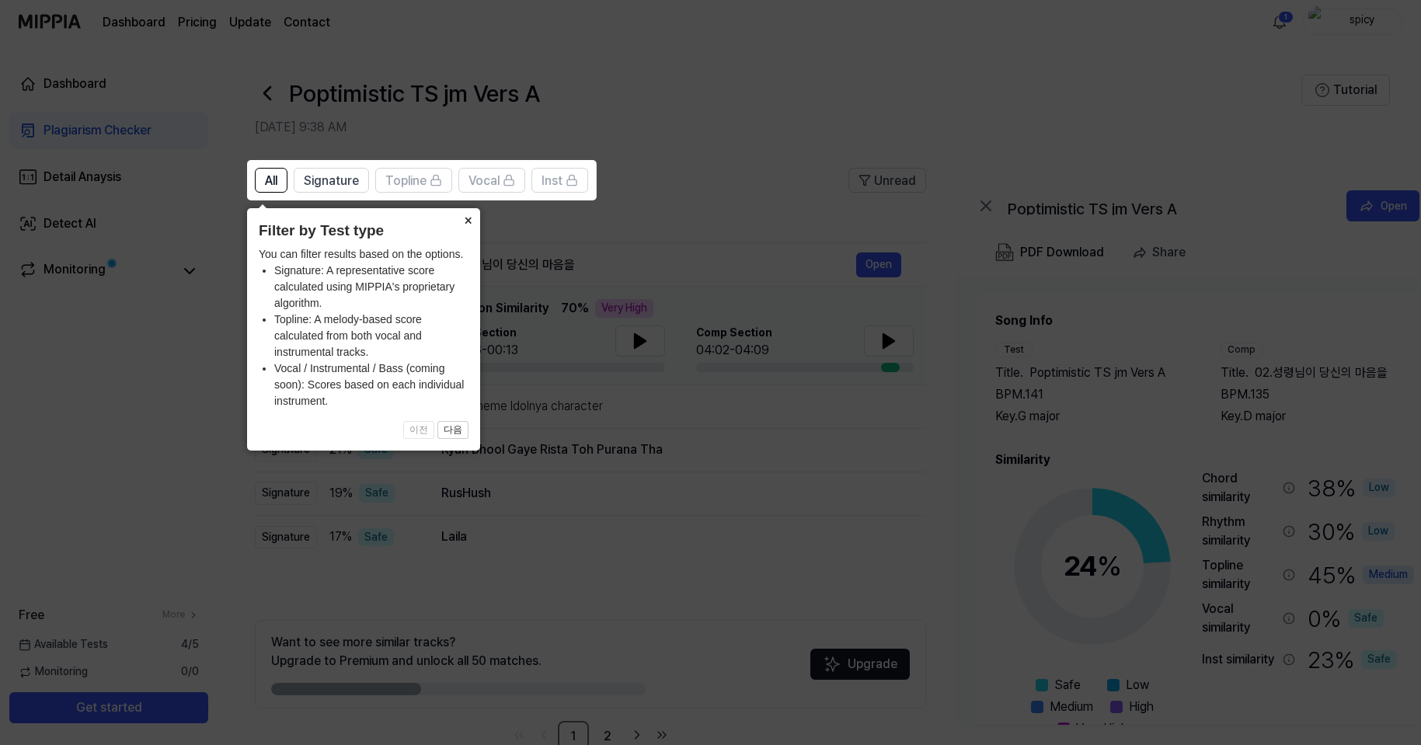
click at [463, 220] on button "×" at bounding box center [467, 219] width 25 height 22
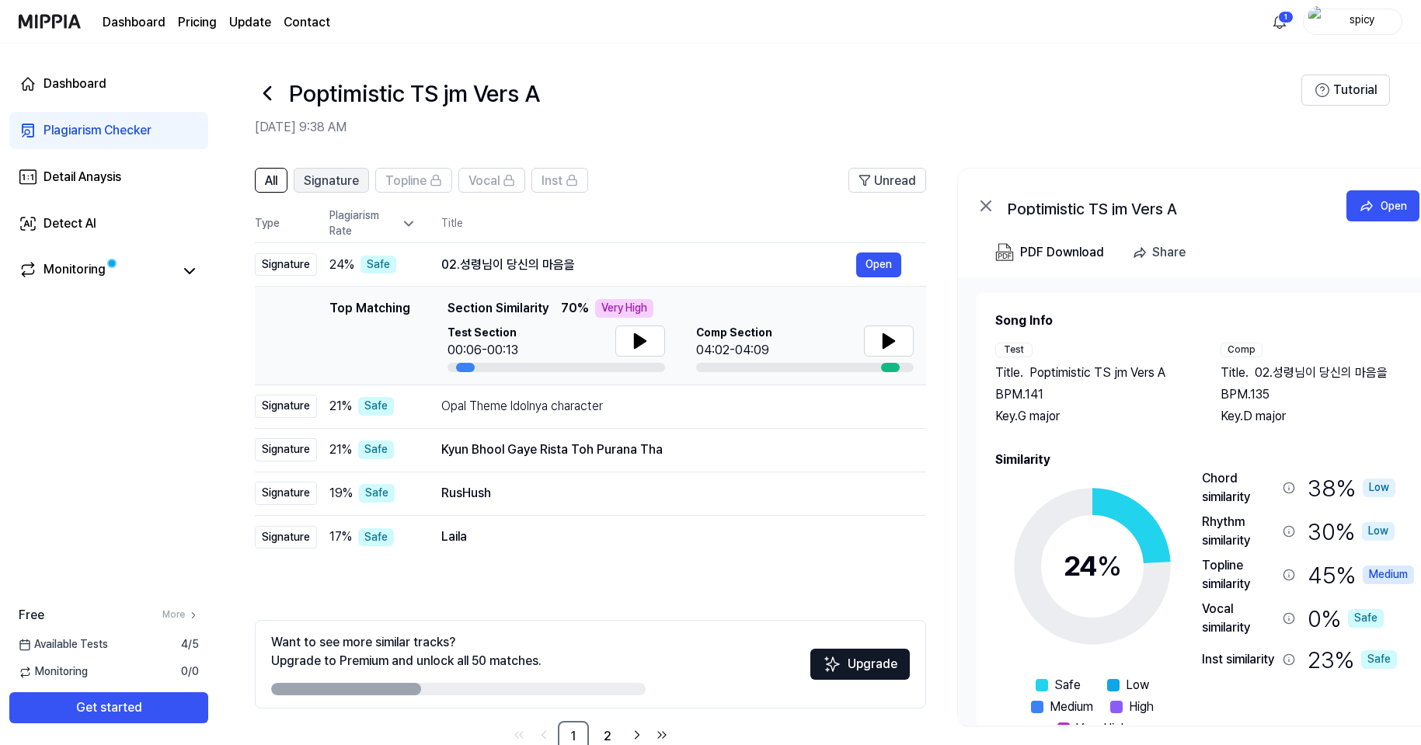
click at [320, 180] on span "Signature" at bounding box center [331, 181] width 55 height 19
click at [277, 181] on span "All" at bounding box center [271, 181] width 12 height 19
click at [457, 496] on div "RusHush" at bounding box center [648, 493] width 415 height 19
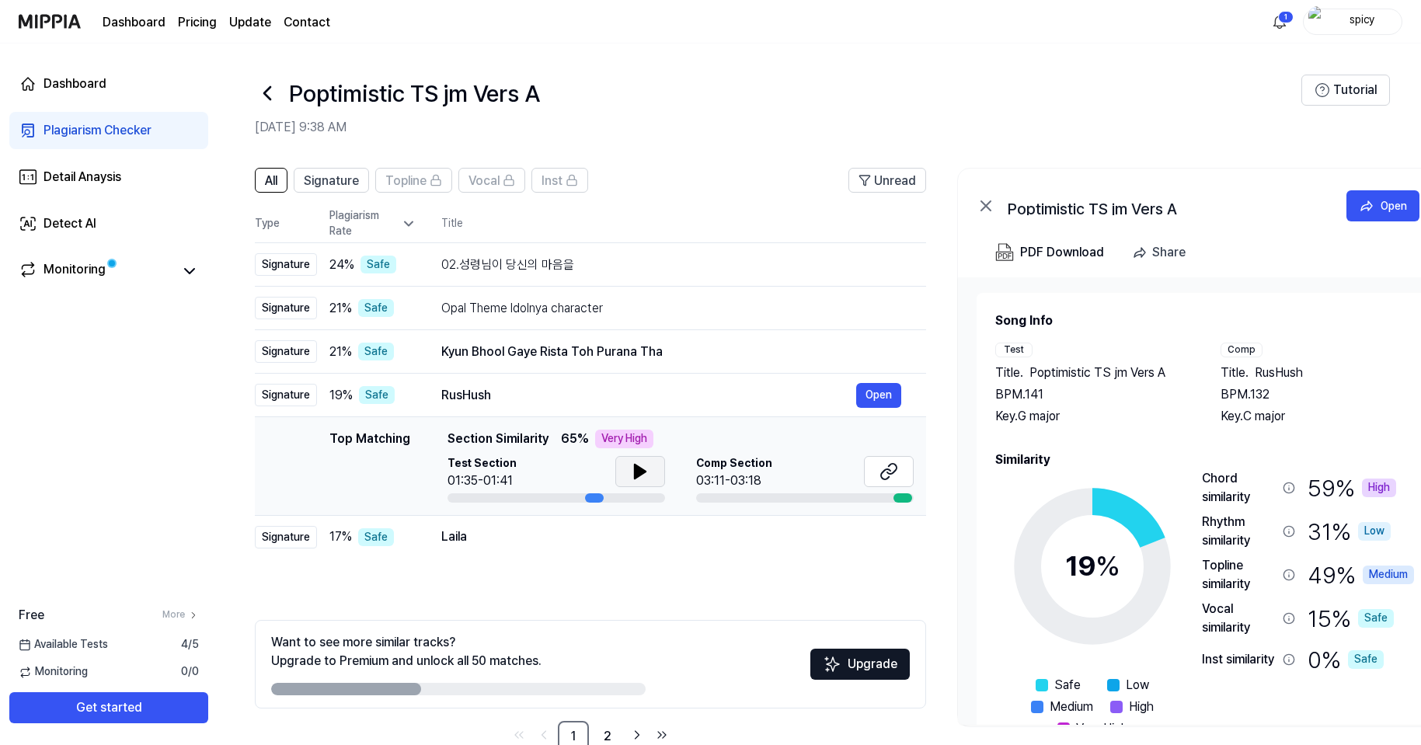
click at [631, 469] on icon at bounding box center [640, 471] width 19 height 19
click at [893, 478] on icon at bounding box center [889, 471] width 19 height 19
click at [283, 274] on div "Signature" at bounding box center [286, 264] width 62 height 23
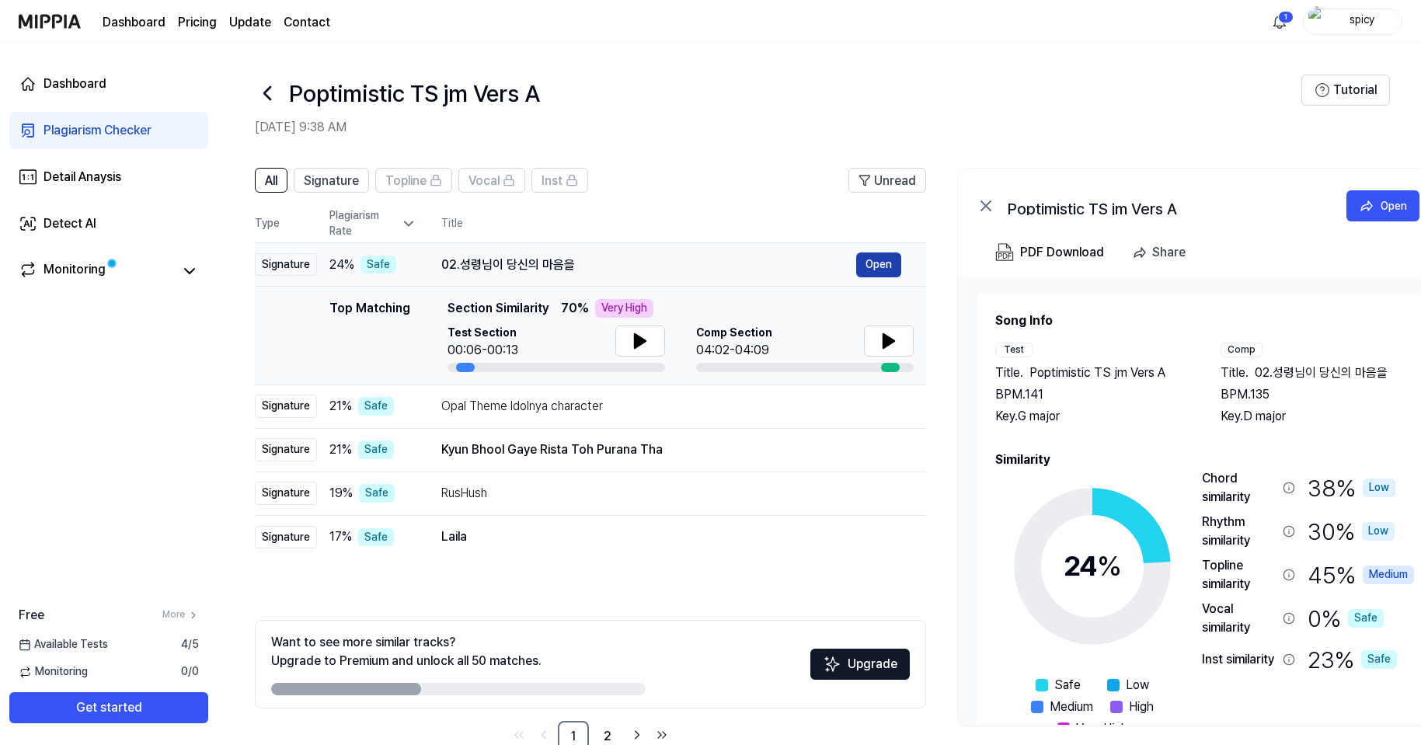
click at [877, 267] on button "Open" at bounding box center [878, 265] width 45 height 25
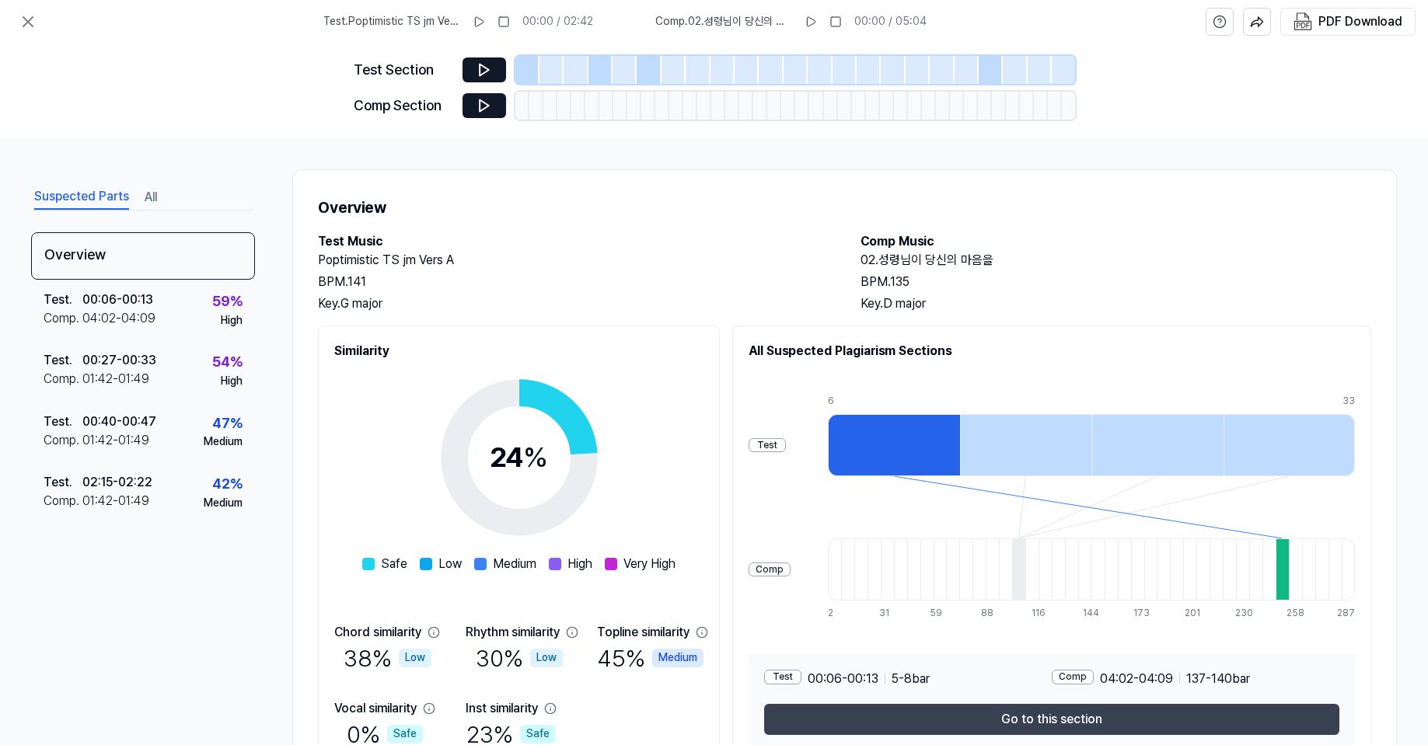
click at [1087, 672] on button "Go to this section" at bounding box center [1051, 719] width 575 height 31
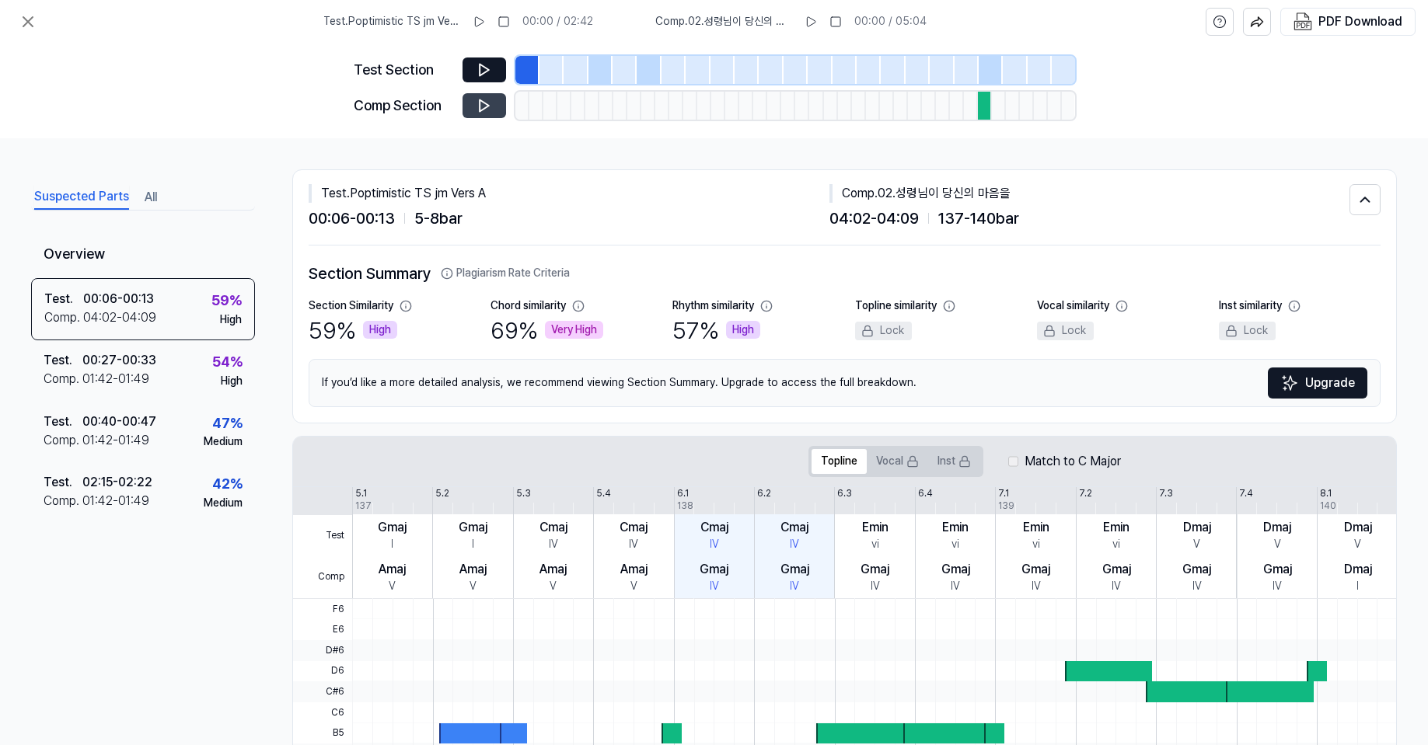
click at [487, 107] on icon at bounding box center [484, 106] width 16 height 16
click at [703, 22] on span "Comp . 02.성령님이 당신의 마음을" at bounding box center [723, 22] width 137 height 16
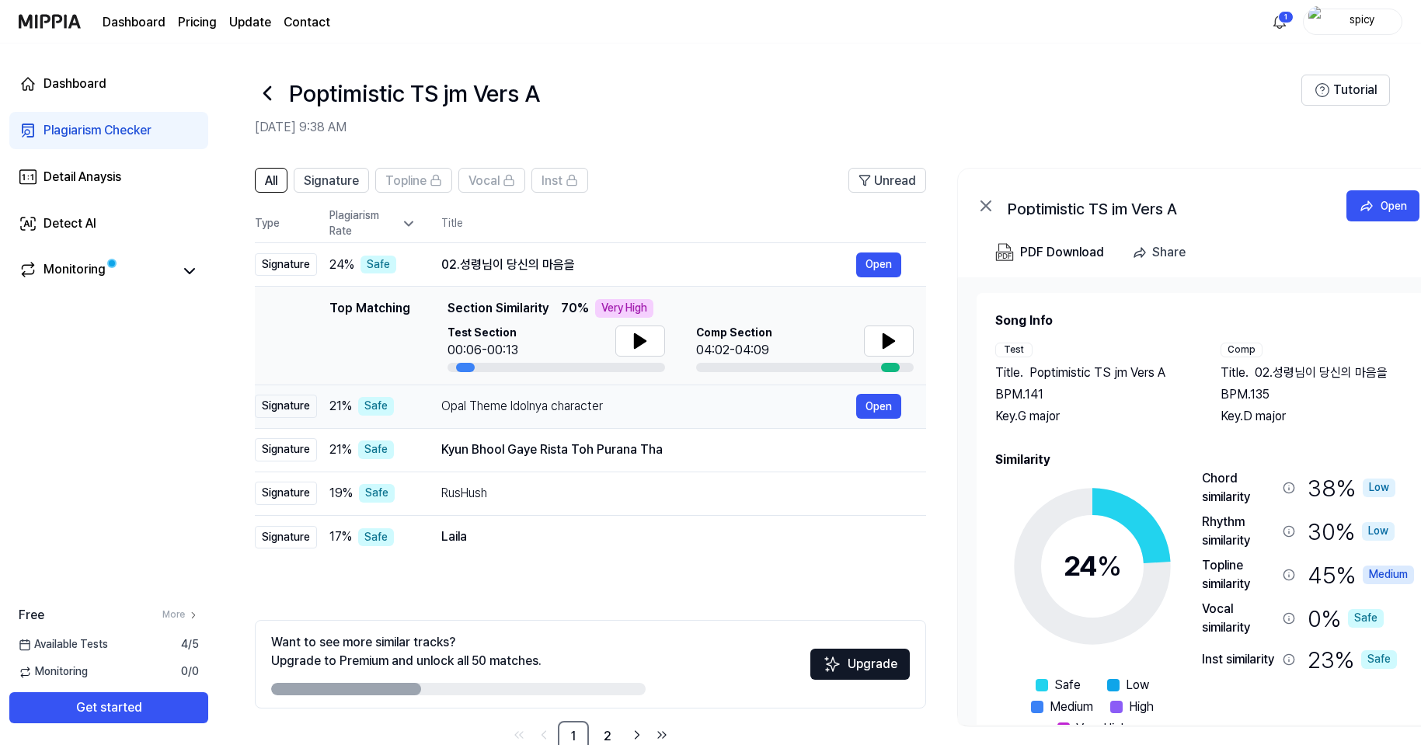
click at [523, 413] on div "Opal Theme Idolnya character" at bounding box center [648, 406] width 415 height 19
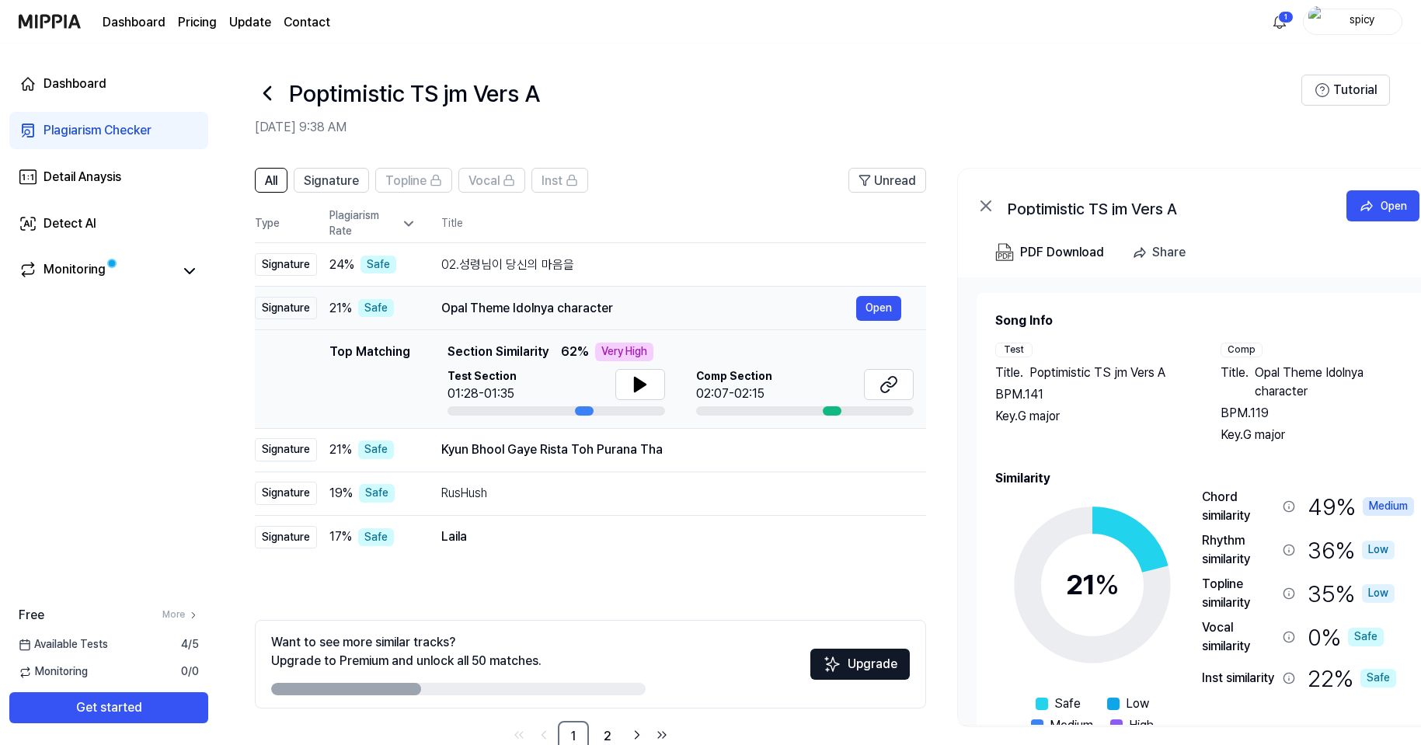
click at [277, 305] on div "Signature" at bounding box center [286, 308] width 62 height 23
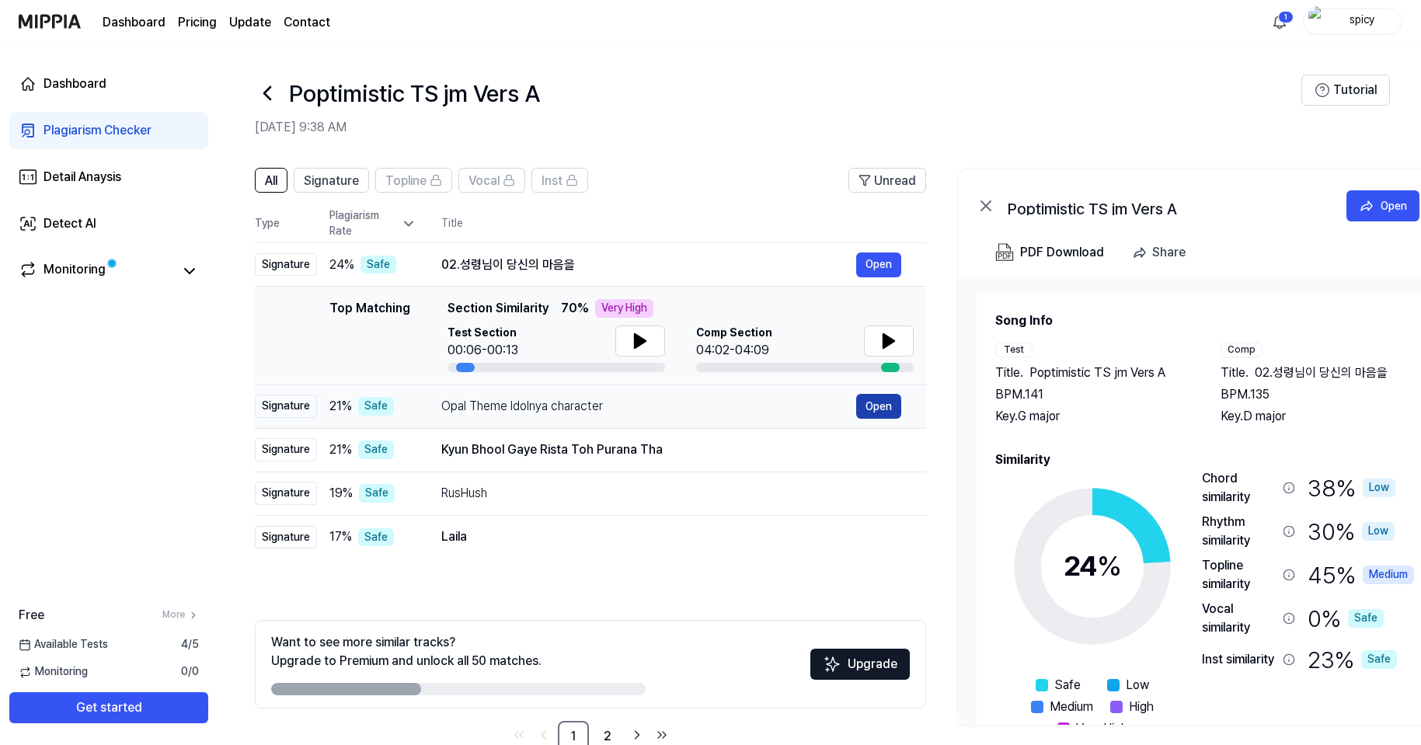
click at [884, 407] on button "Open" at bounding box center [878, 406] width 45 height 25
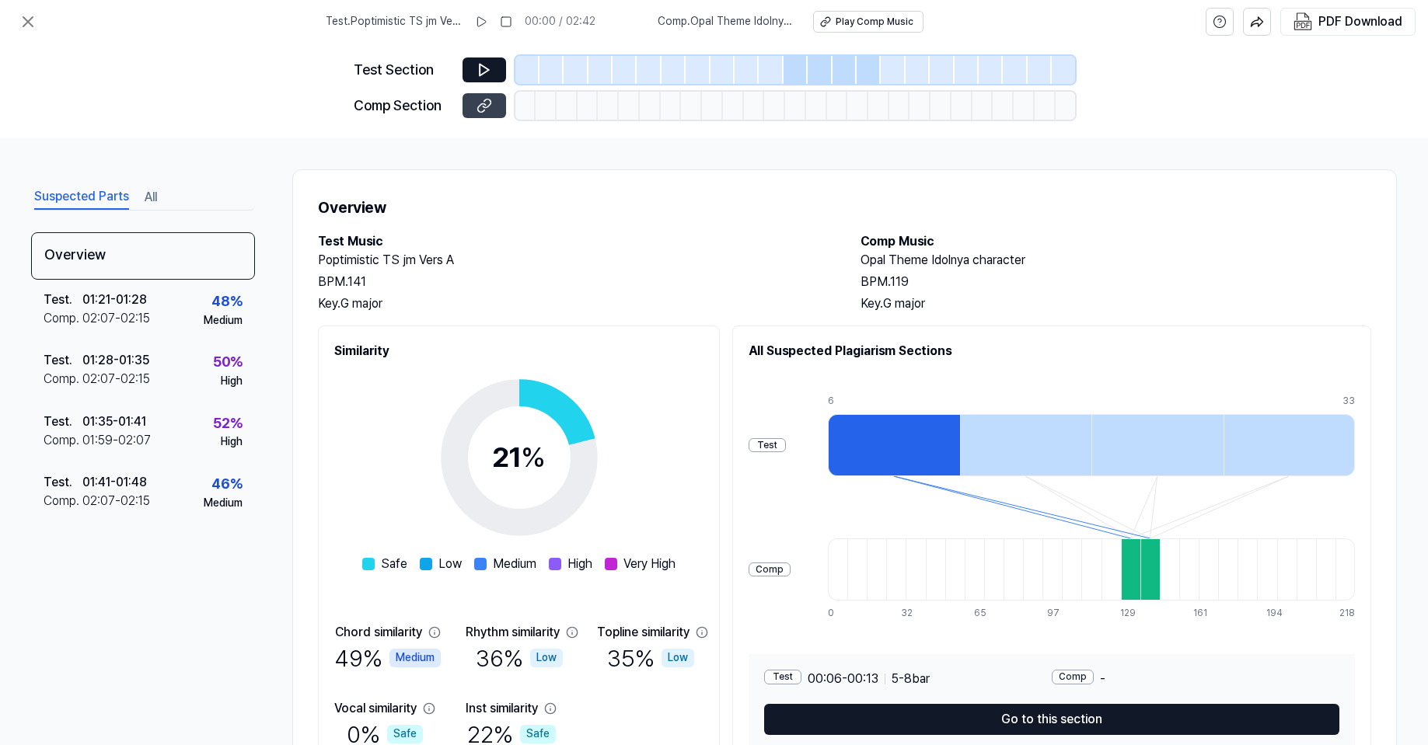
click at [490, 103] on icon at bounding box center [487, 103] width 8 height 9
click at [479, 70] on icon at bounding box center [484, 70] width 16 height 16
click at [689, 67] on div at bounding box center [697, 70] width 24 height 28
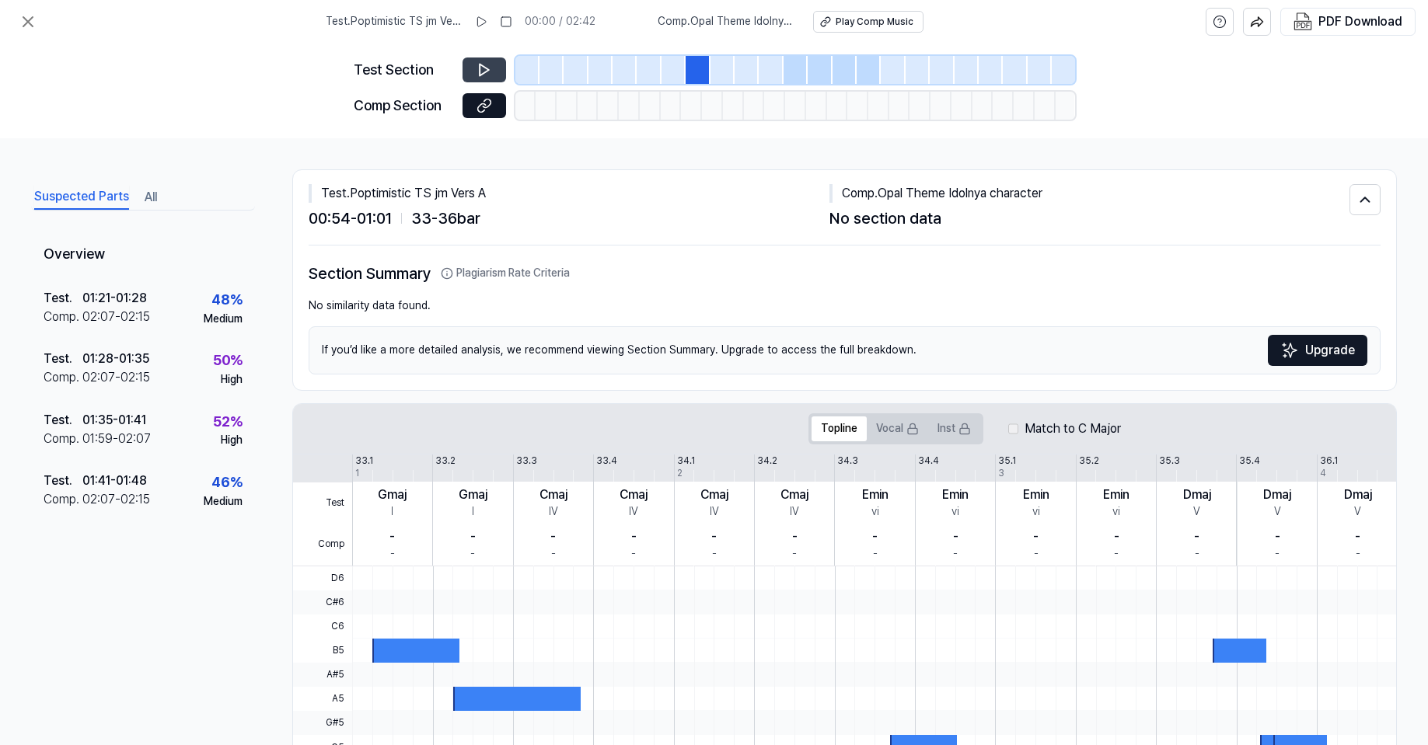
click at [480, 70] on icon at bounding box center [484, 70] width 16 height 16
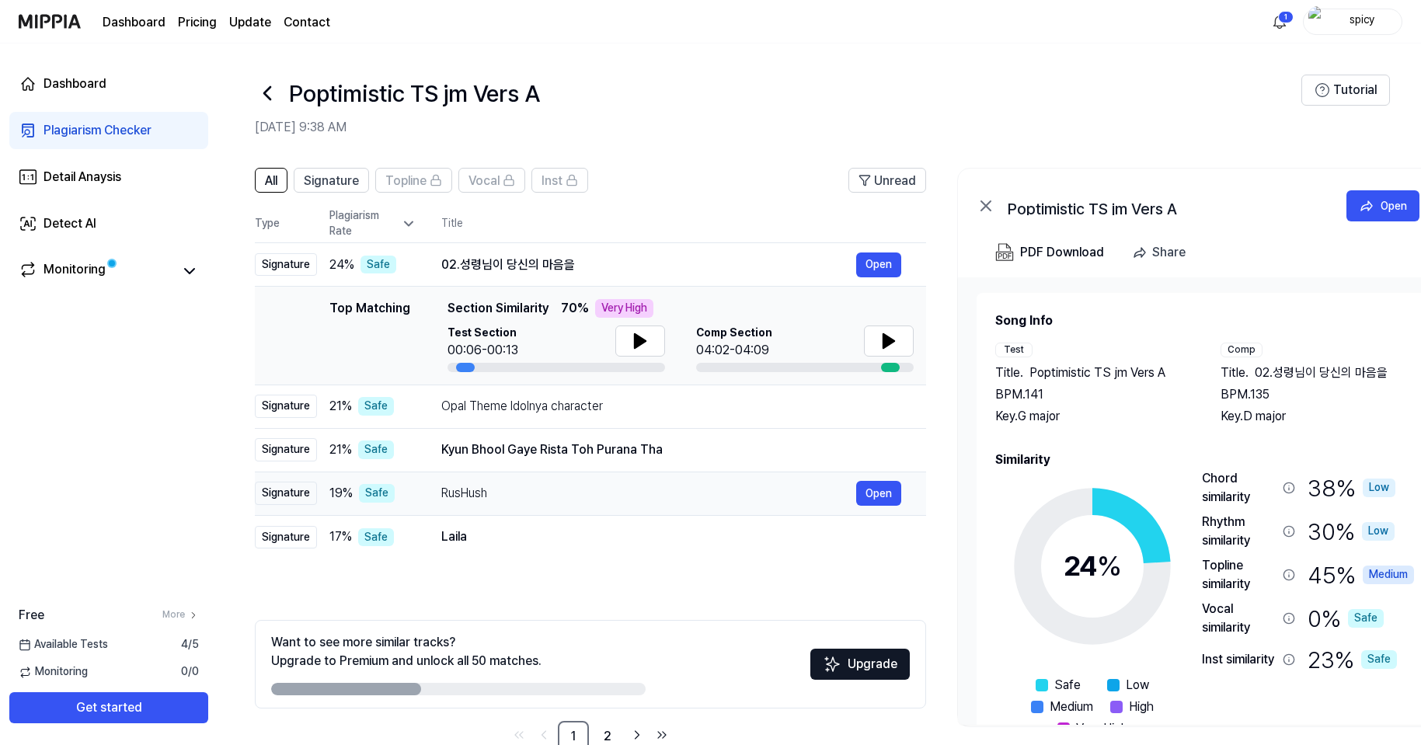
click at [497, 488] on div "RusHush" at bounding box center [648, 493] width 415 height 19
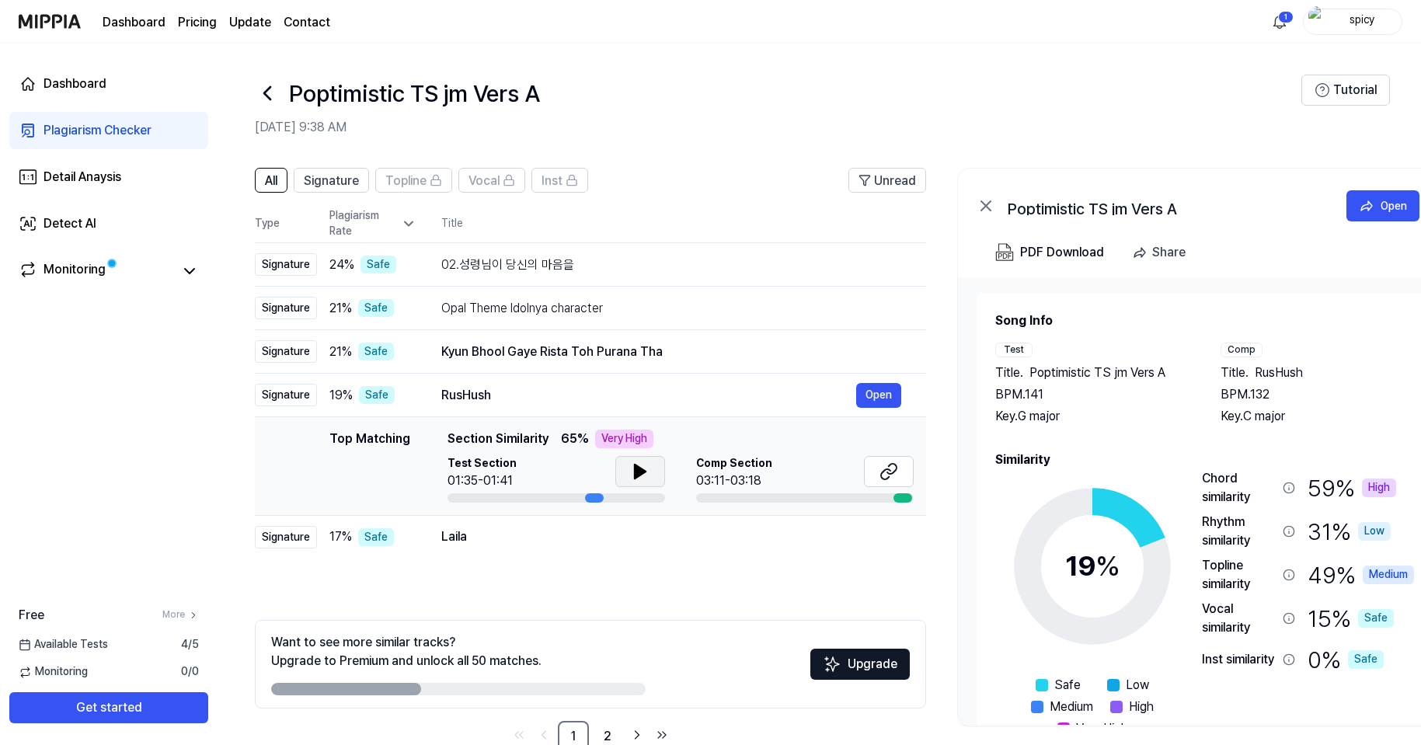
click at [647, 469] on icon at bounding box center [640, 471] width 19 height 19
click at [865, 392] on button "Open" at bounding box center [878, 395] width 45 height 25
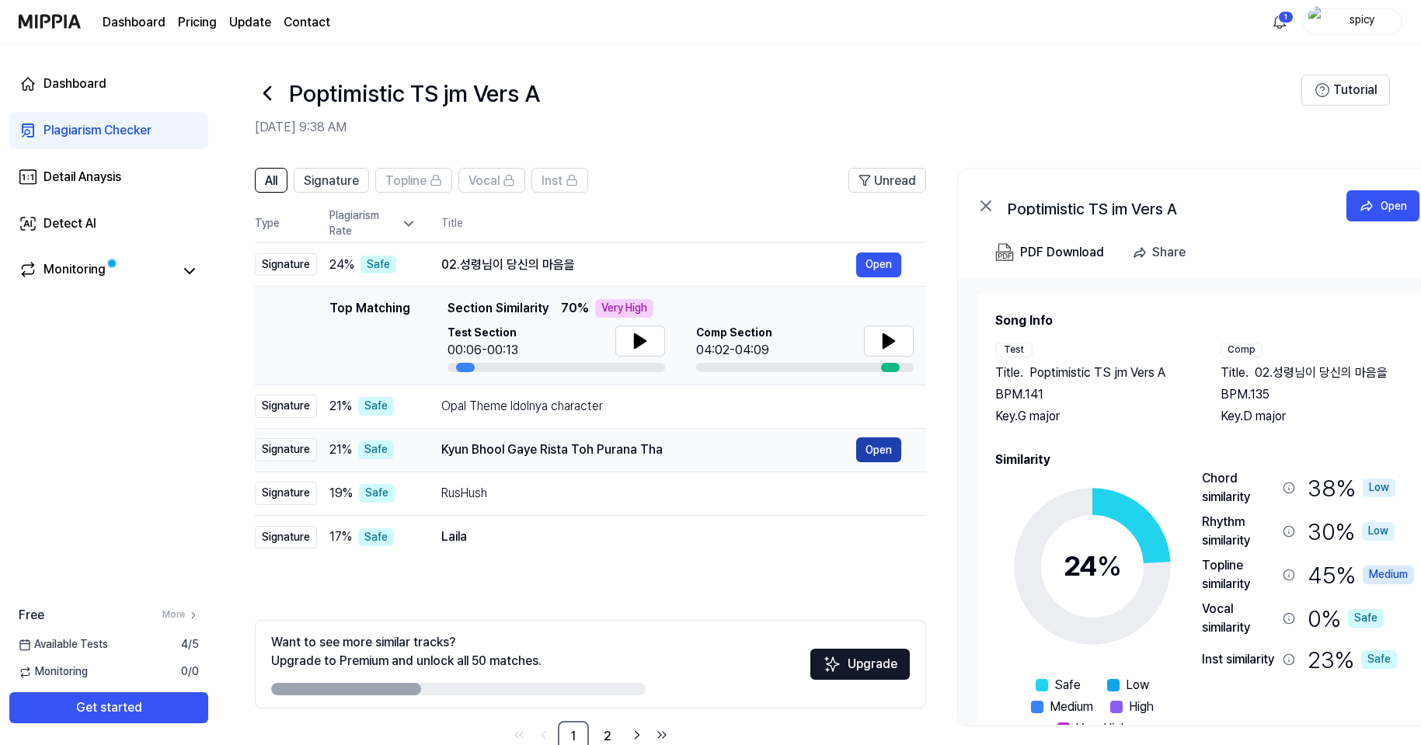
click at [881, 445] on button "Open" at bounding box center [878, 450] width 45 height 25
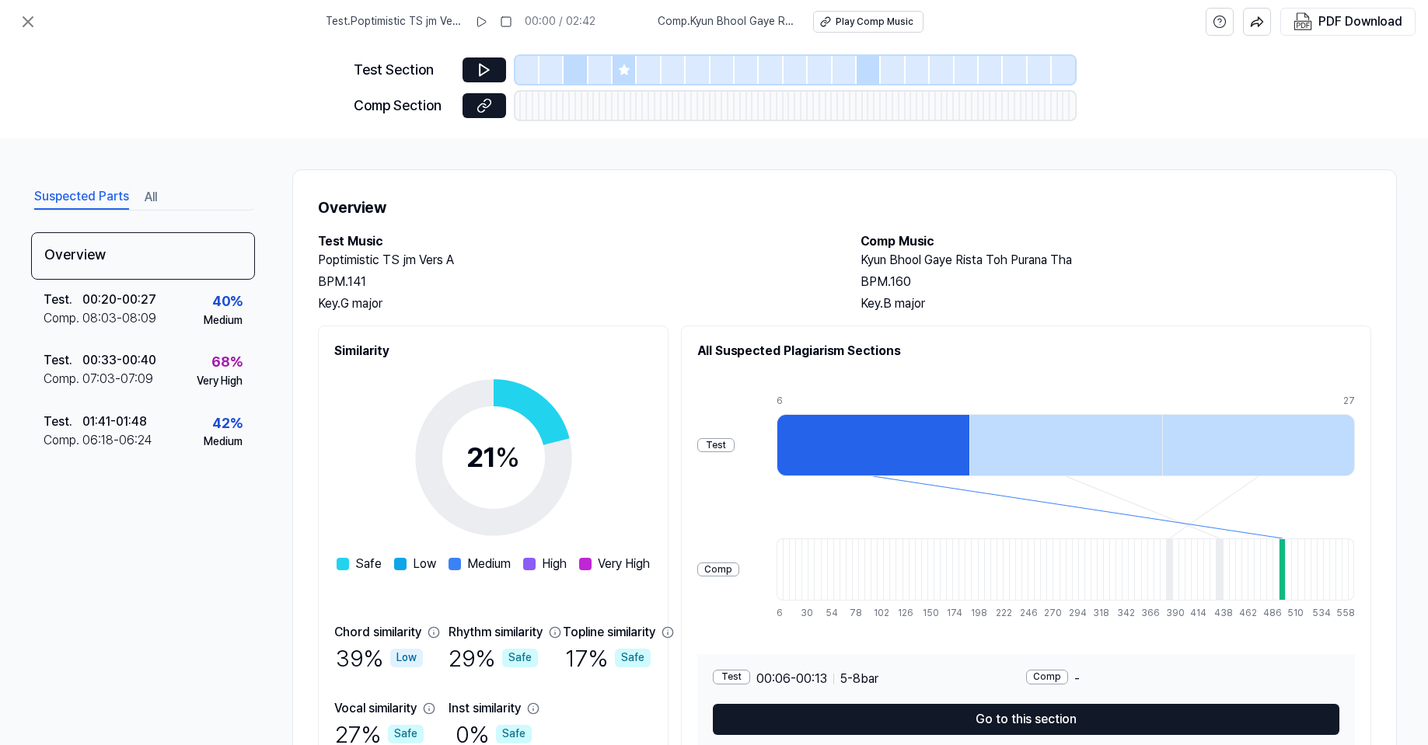
click at [814, 113] on div at bounding box center [817, 106] width 6 height 28
click at [486, 103] on icon at bounding box center [484, 106] width 16 height 16
